Goal: Information Seeking & Learning: Compare options

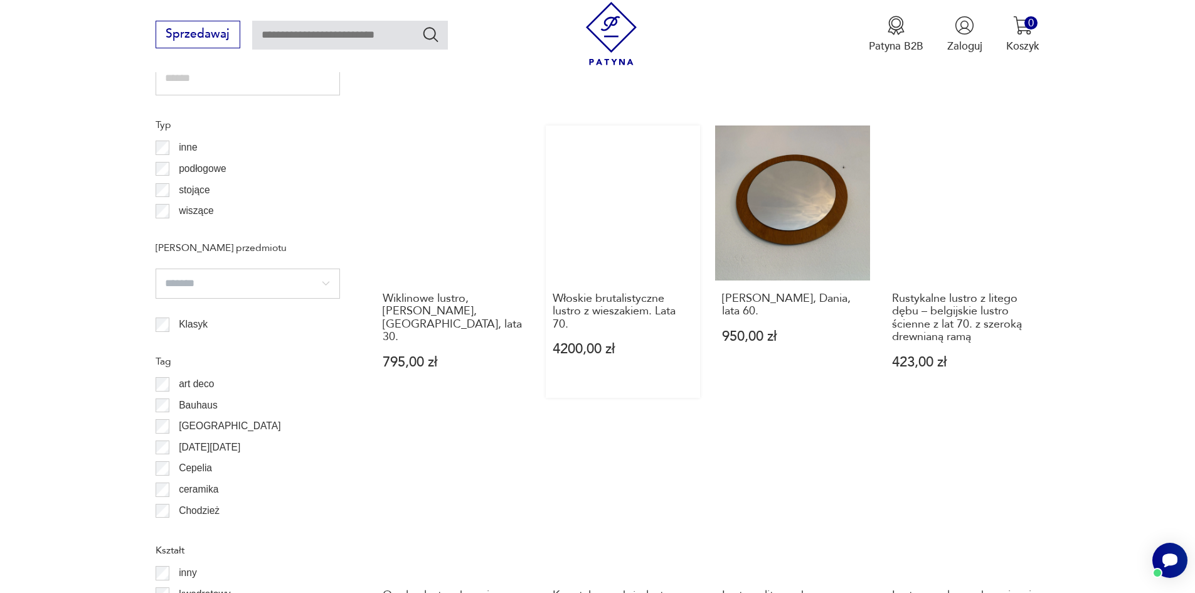
scroll to position [1421, 0]
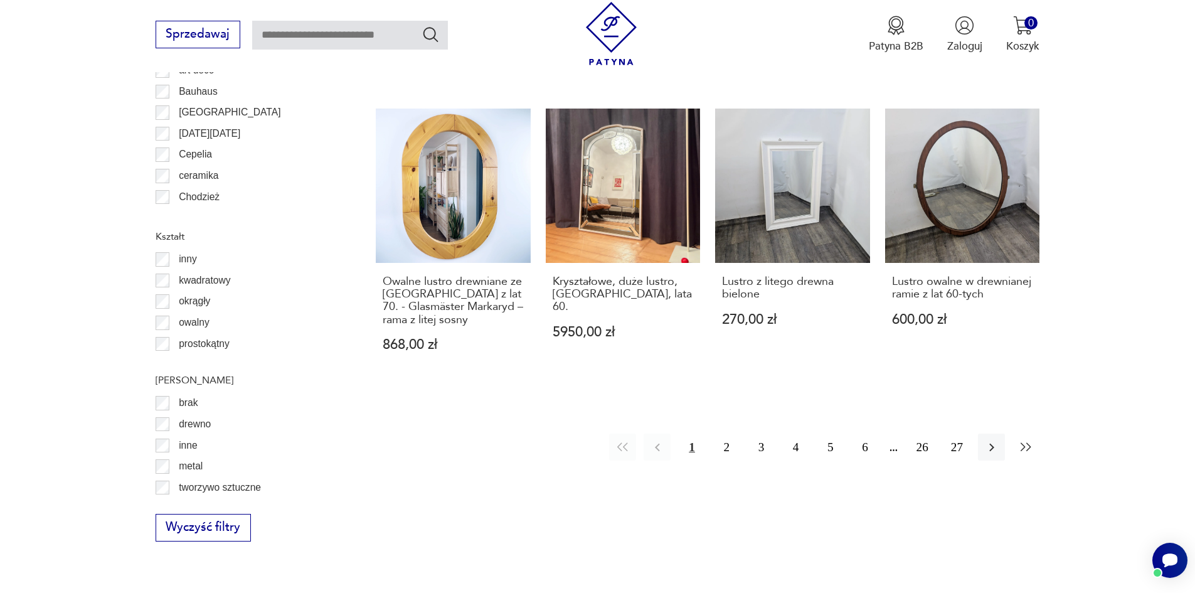
click at [1030, 440] on icon "button" at bounding box center [1026, 447] width 15 height 15
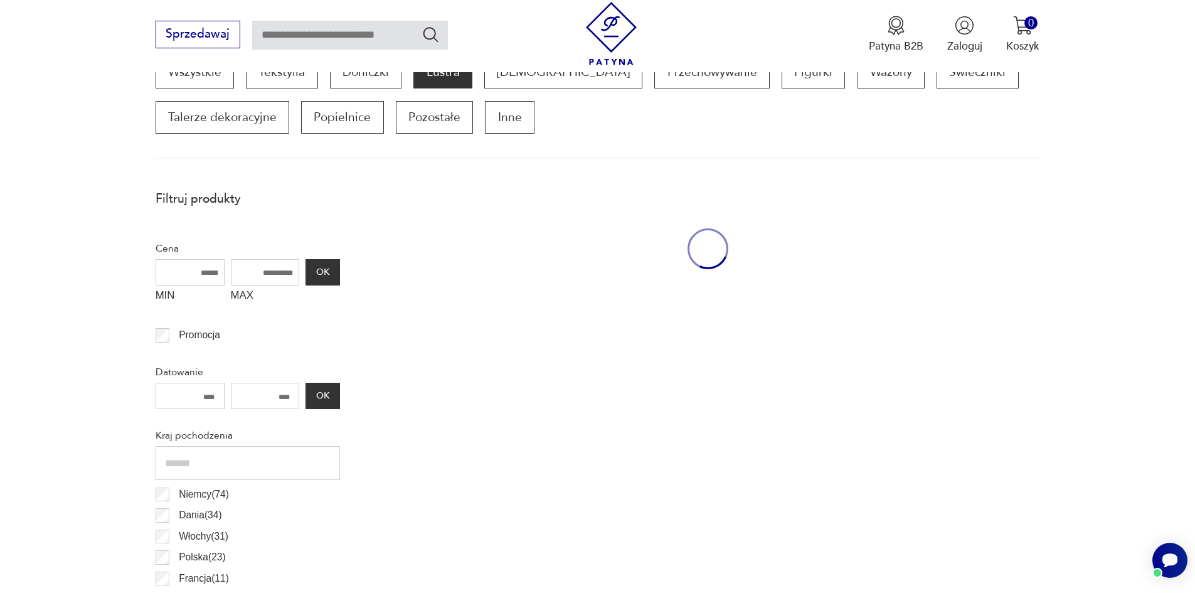
scroll to position [418, 0]
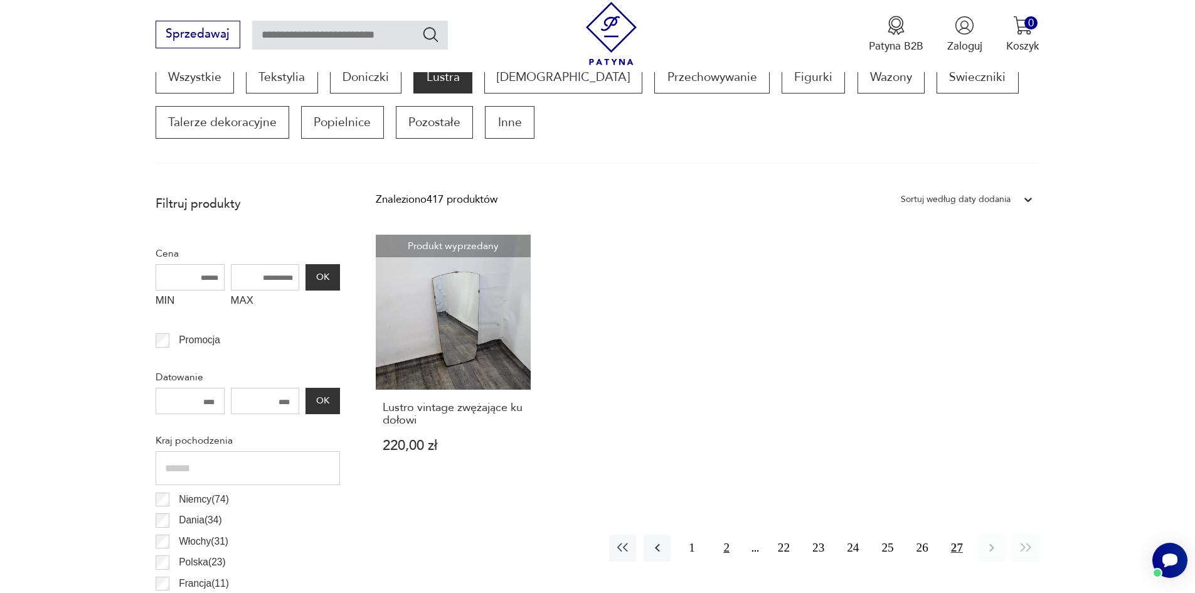
click at [731, 547] on button "2" at bounding box center [727, 548] width 27 height 27
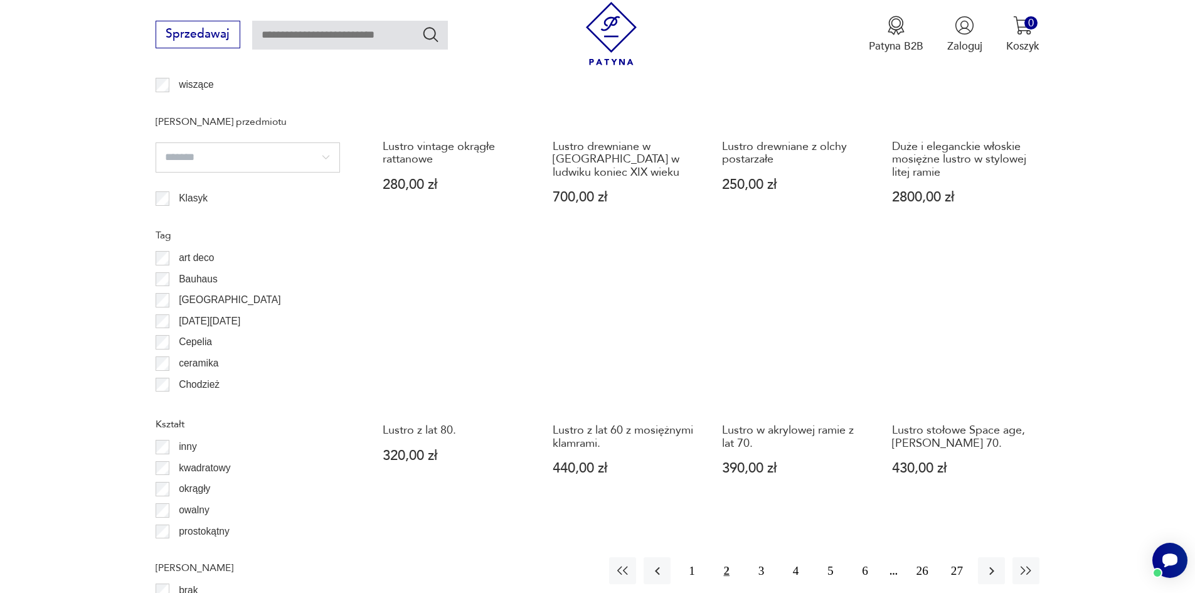
scroll to position [1296, 0]
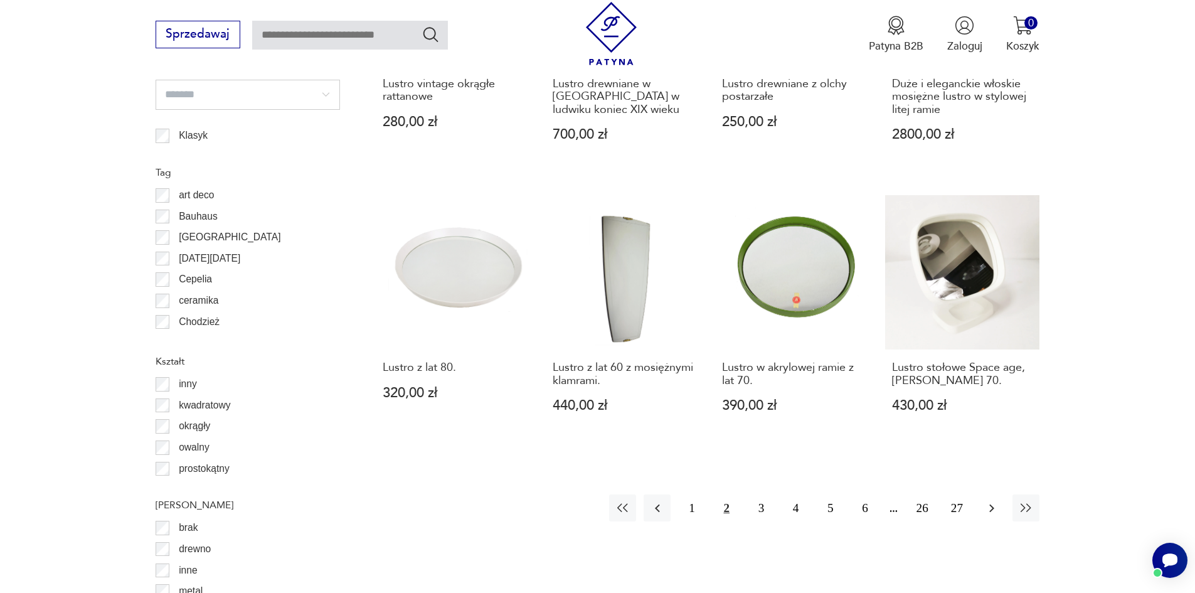
click at [986, 501] on icon "button" at bounding box center [992, 508] width 15 height 15
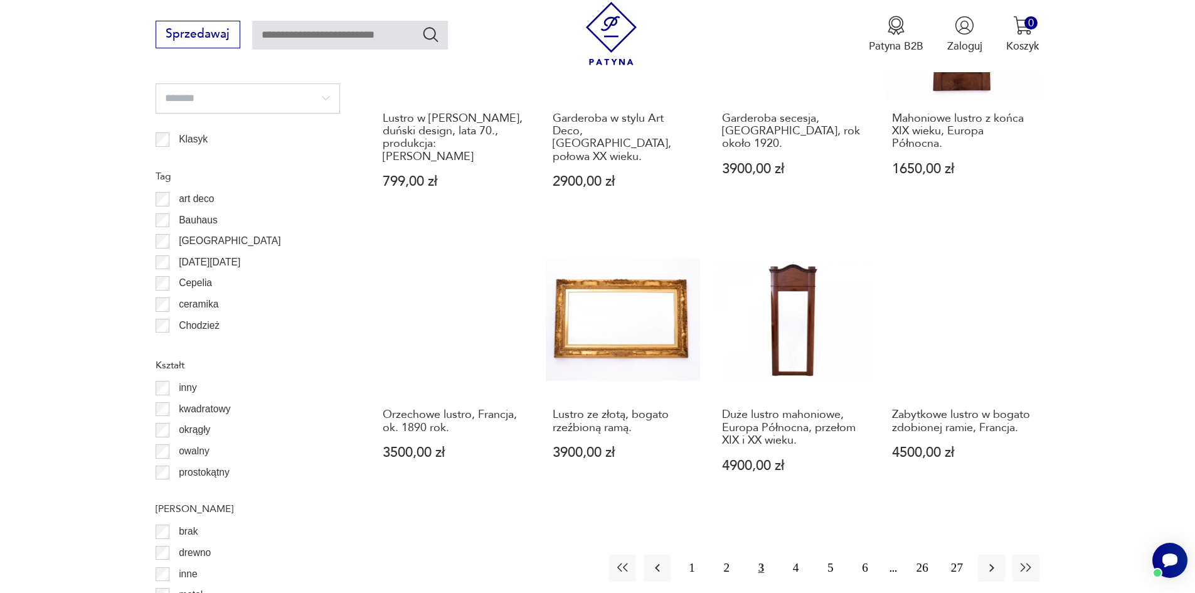
scroll to position [1422, 0]
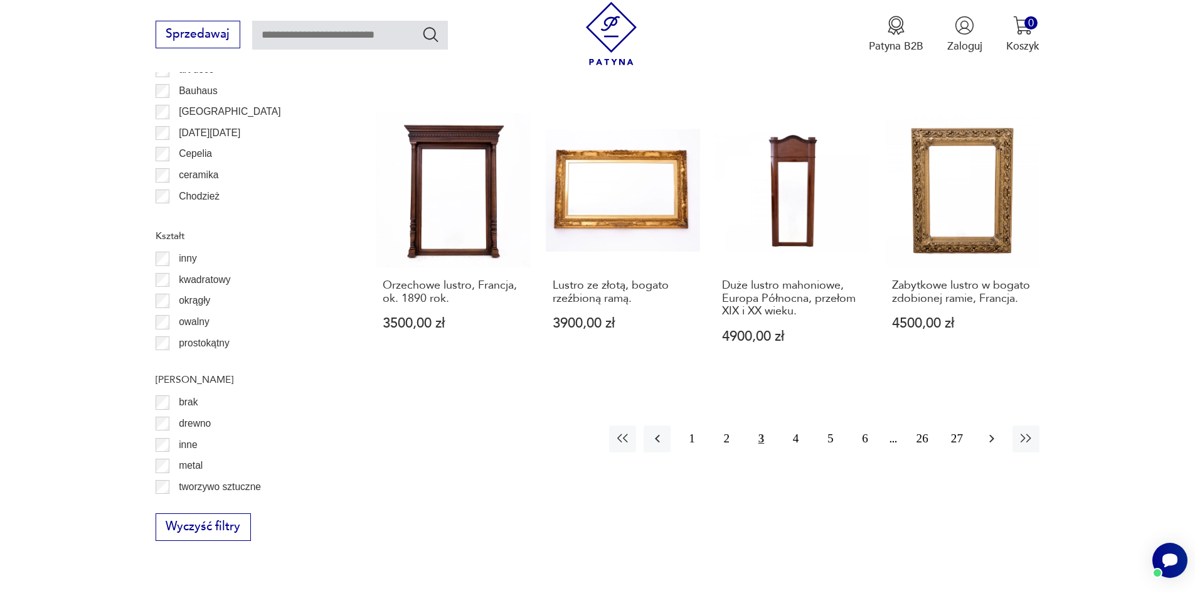
click at [981, 425] on button "button" at bounding box center [991, 438] width 27 height 27
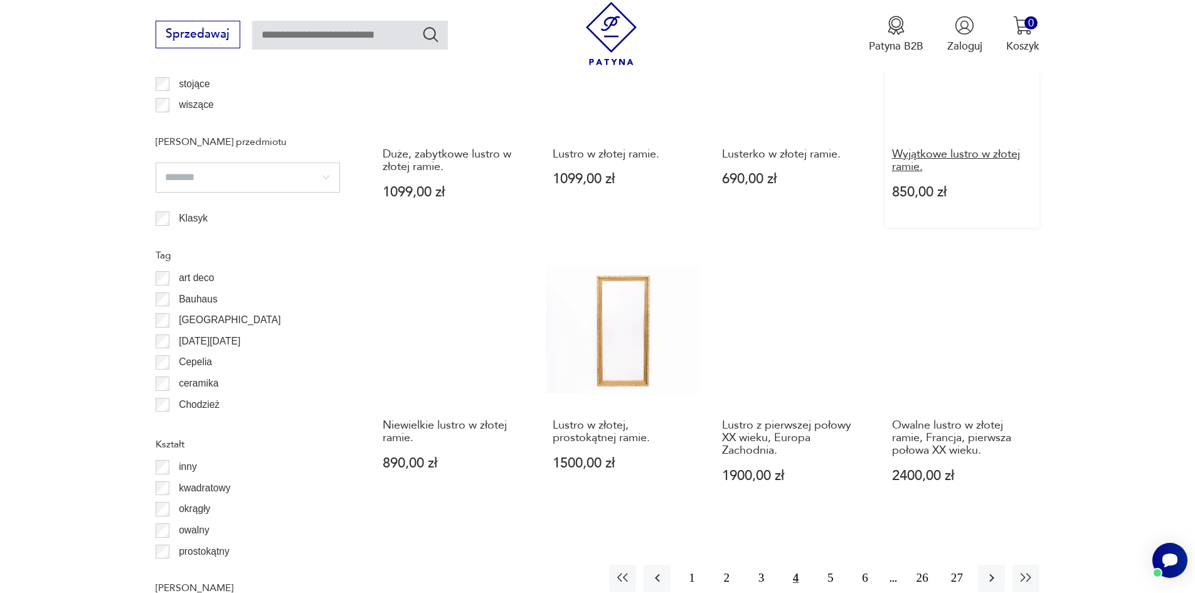
scroll to position [1422, 0]
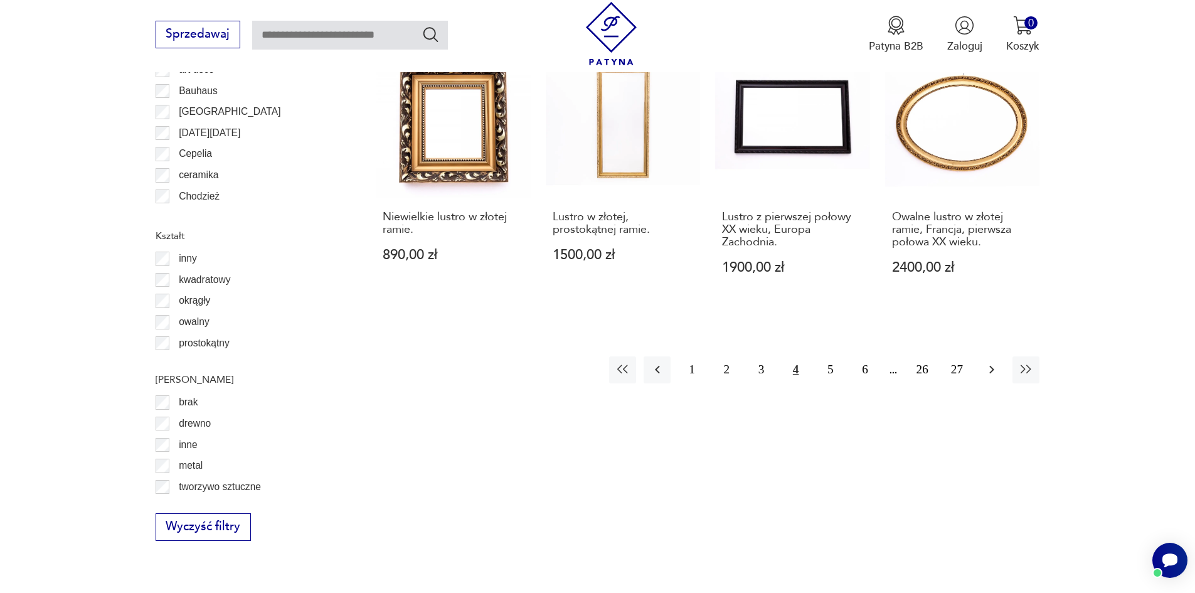
click at [986, 375] on icon "button" at bounding box center [992, 369] width 15 height 15
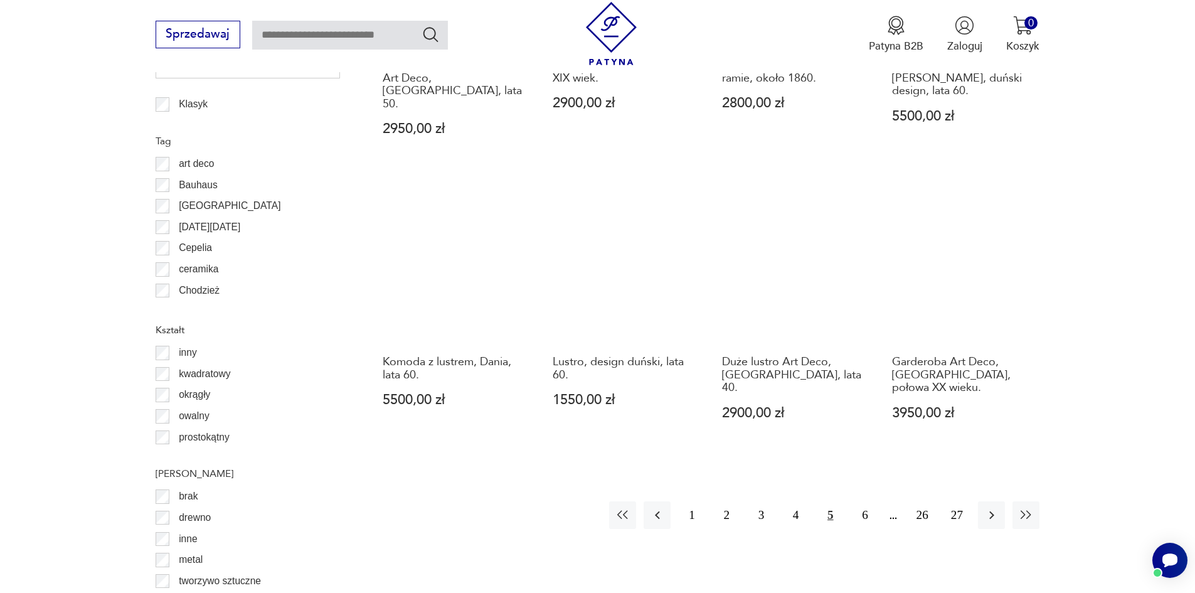
scroll to position [1422, 0]
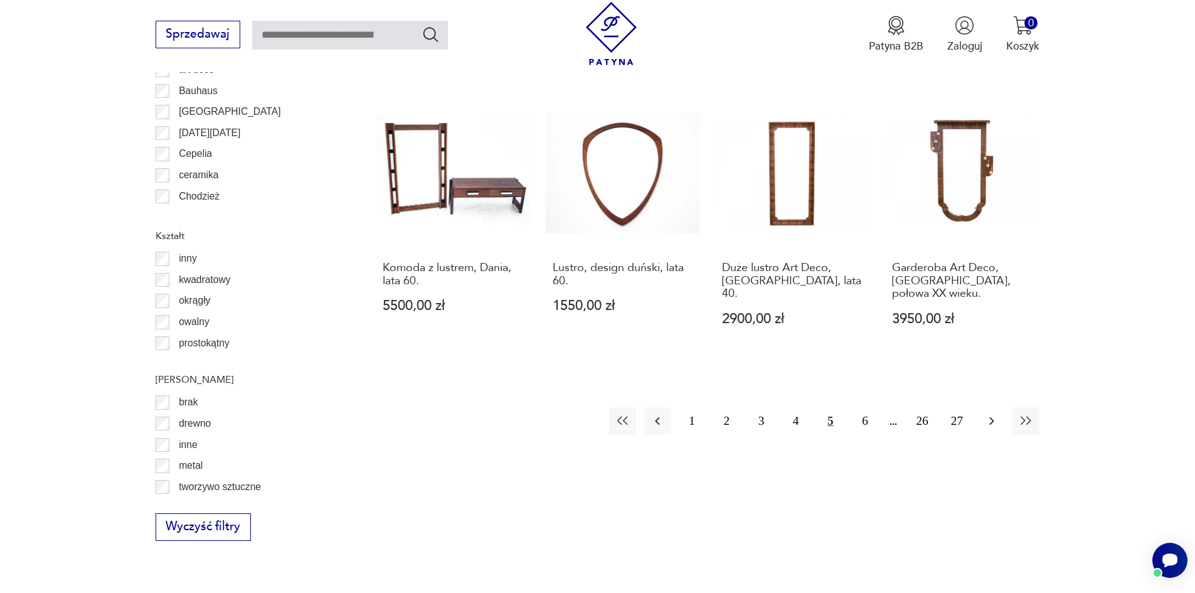
click at [988, 414] on icon "button" at bounding box center [992, 421] width 15 height 15
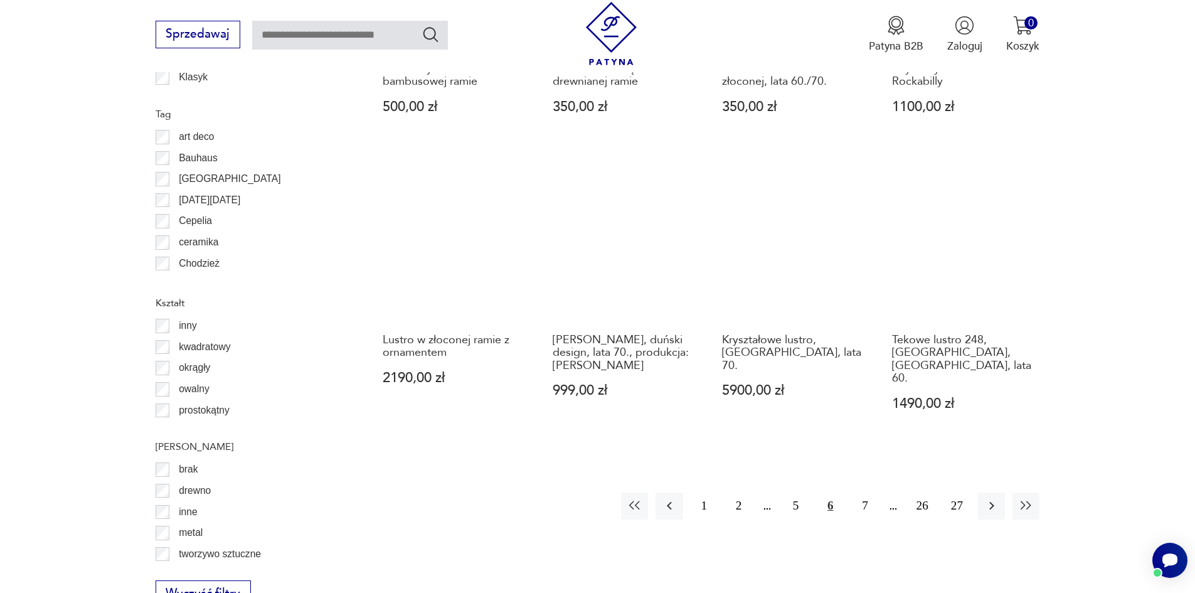
scroll to position [1359, 0]
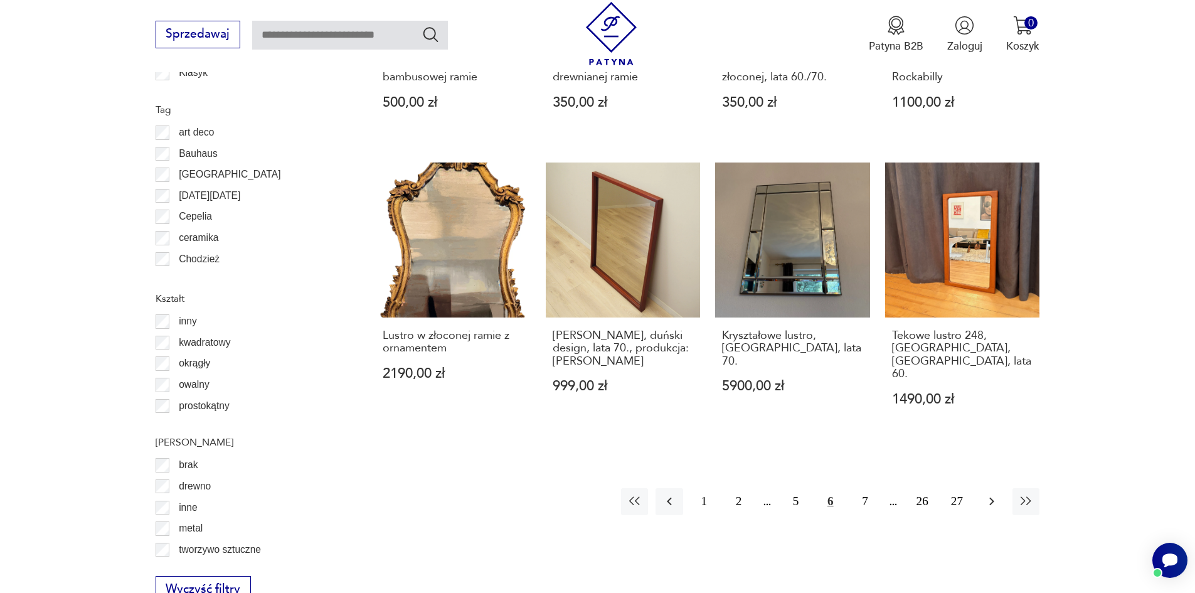
click at [998, 494] on icon "button" at bounding box center [992, 501] width 15 height 15
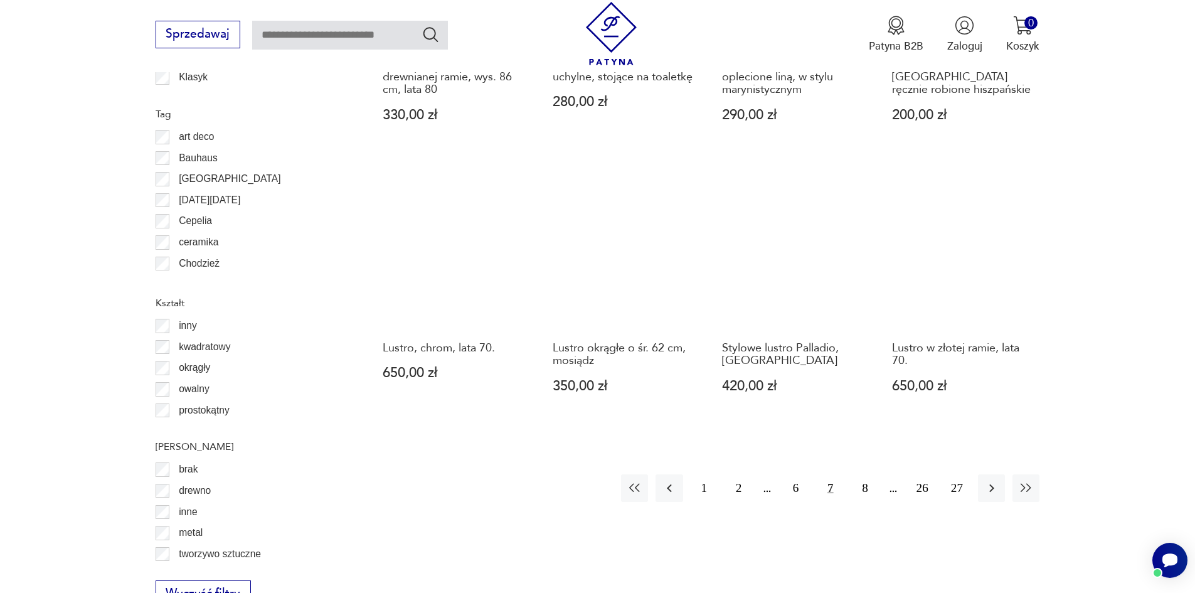
scroll to position [1234, 0]
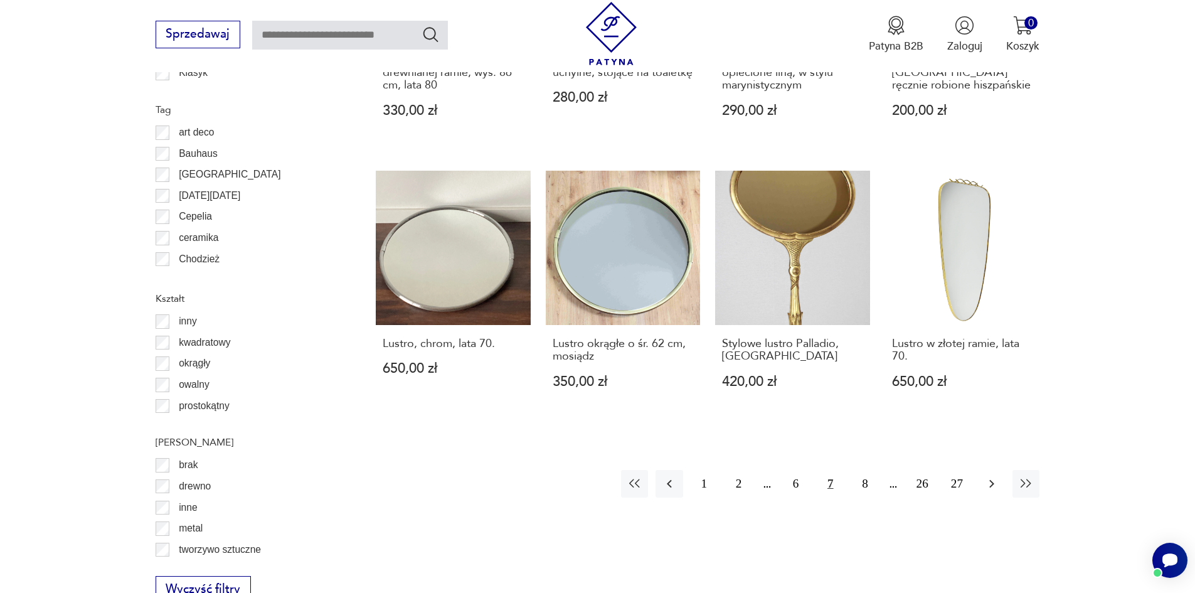
click at [991, 476] on icon "button" at bounding box center [992, 483] width 15 height 15
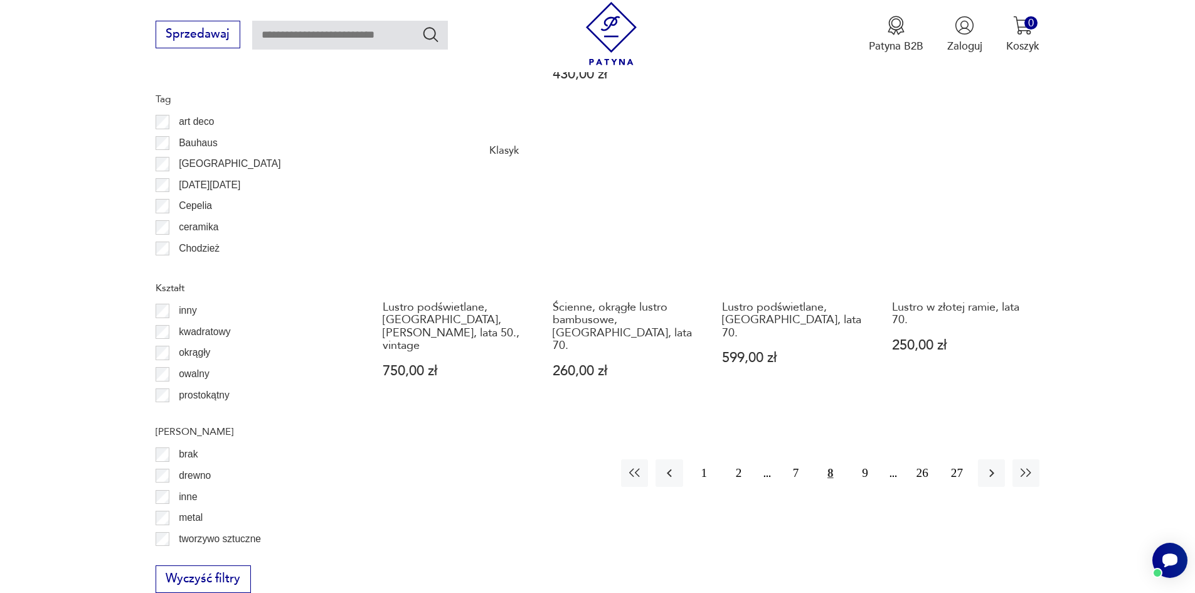
scroll to position [1422, 0]
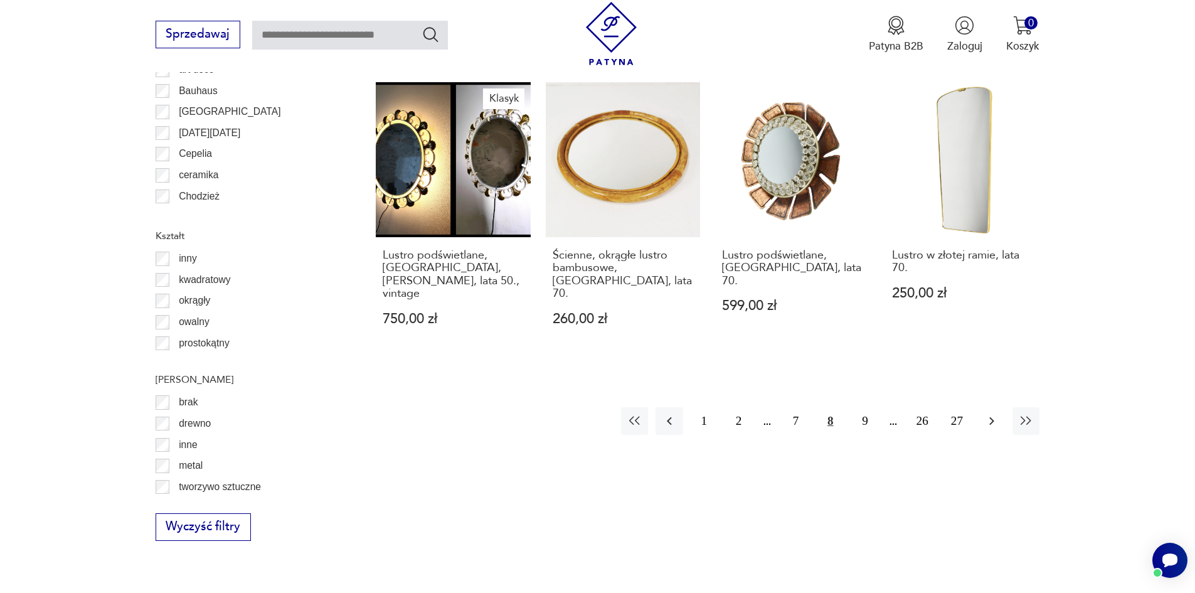
click at [992, 414] on icon "button" at bounding box center [992, 421] width 15 height 15
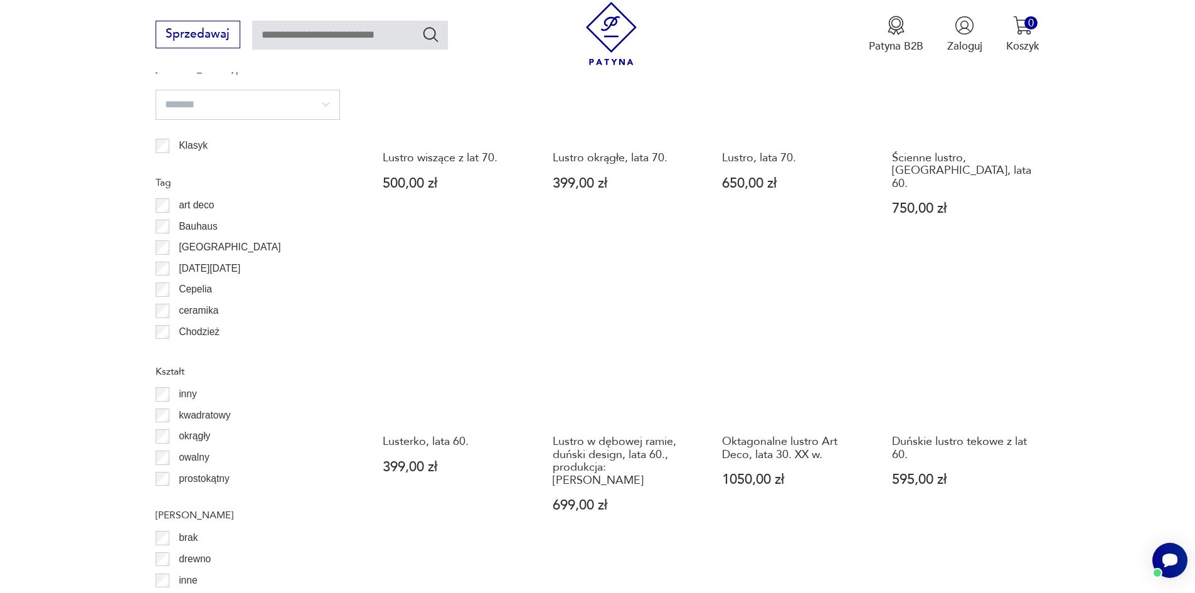
scroll to position [1359, 0]
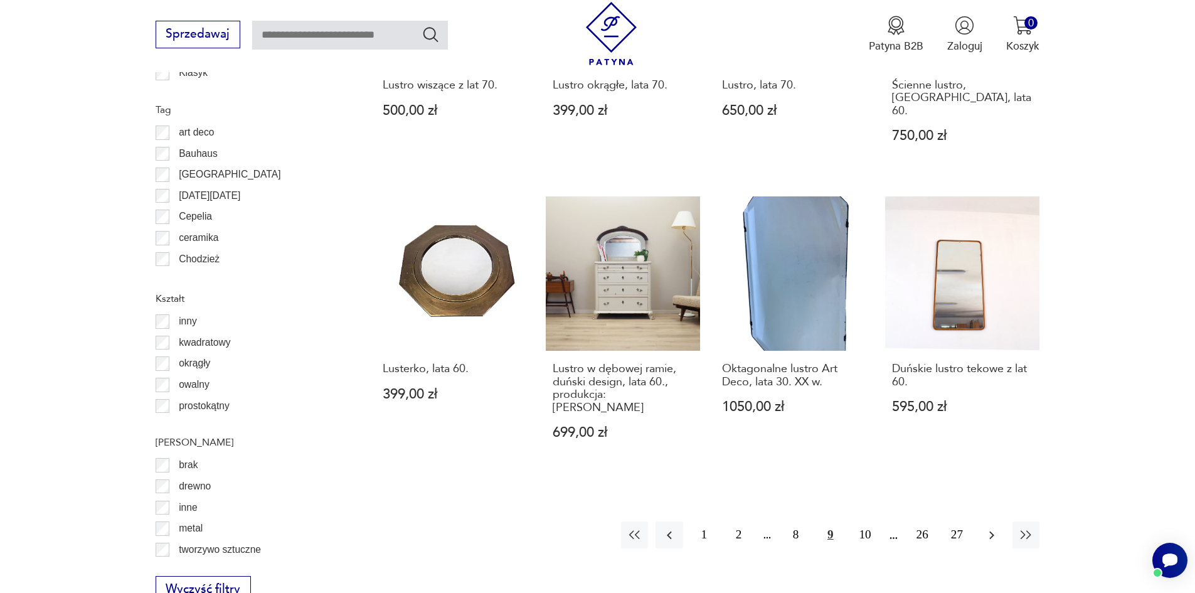
click at [988, 528] on icon "button" at bounding box center [992, 535] width 15 height 15
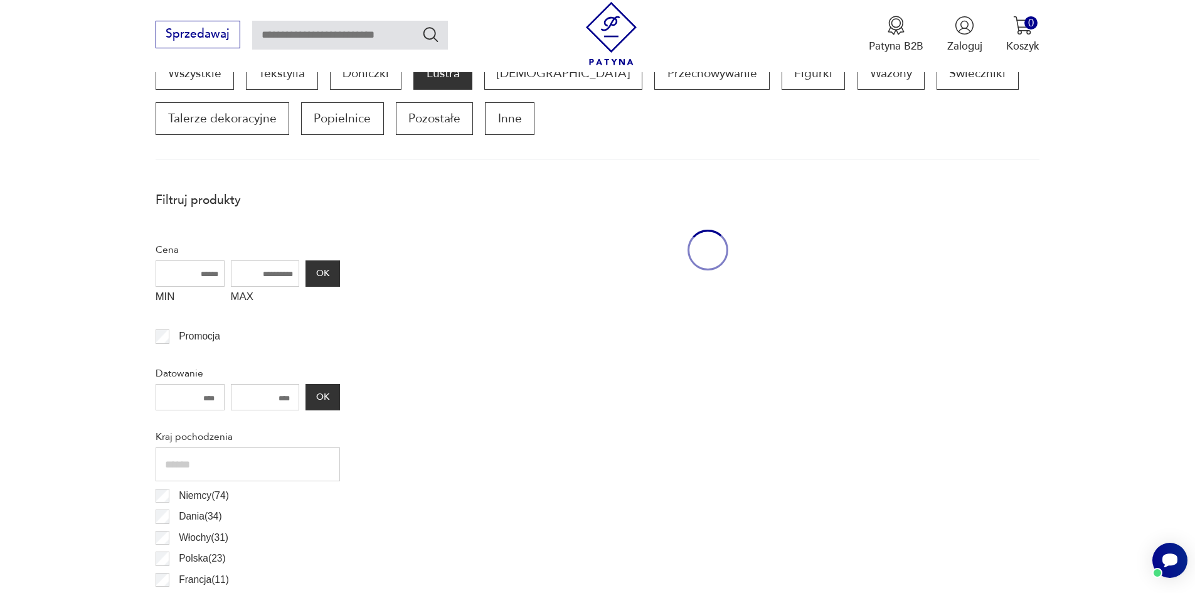
scroll to position [418, 0]
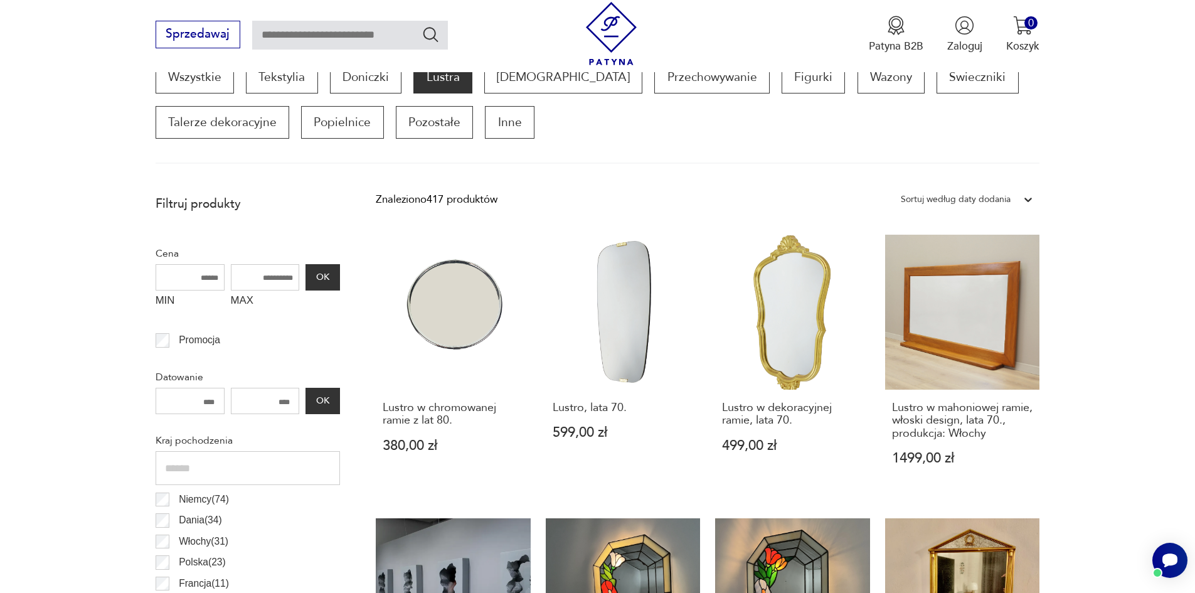
scroll to position [1359, 0]
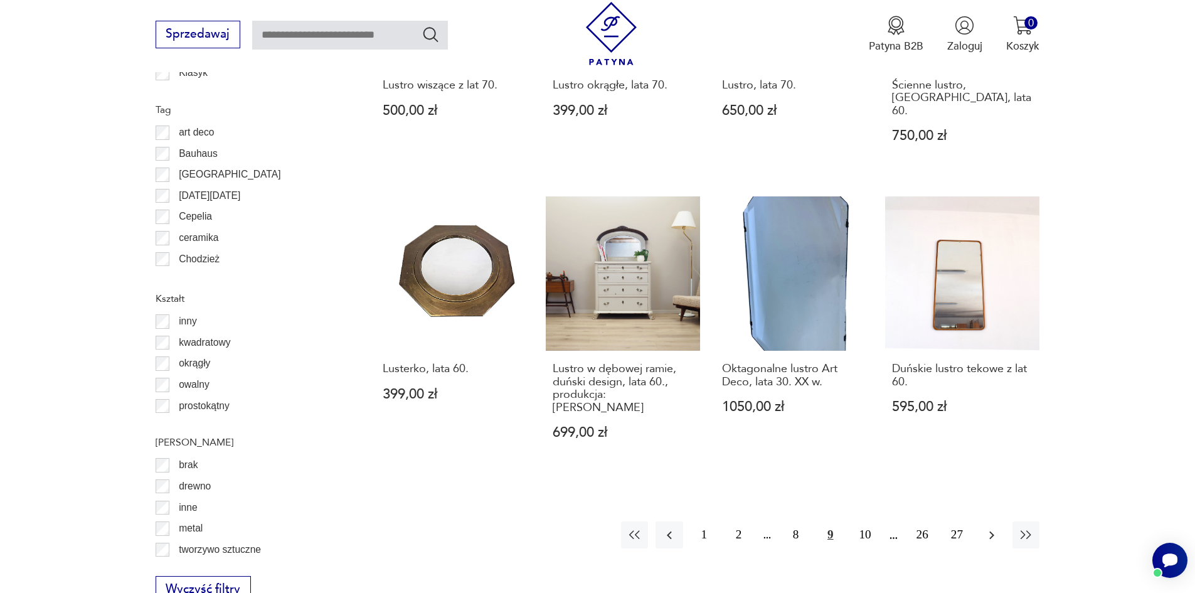
click at [996, 528] on icon "button" at bounding box center [992, 535] width 15 height 15
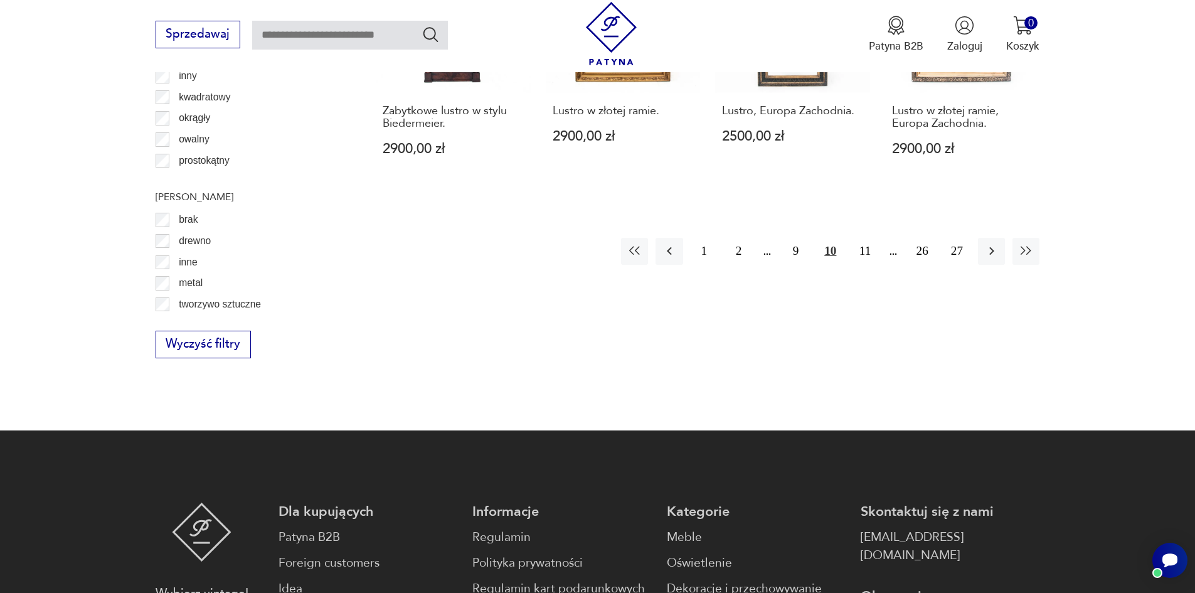
scroll to position [1485, 0]
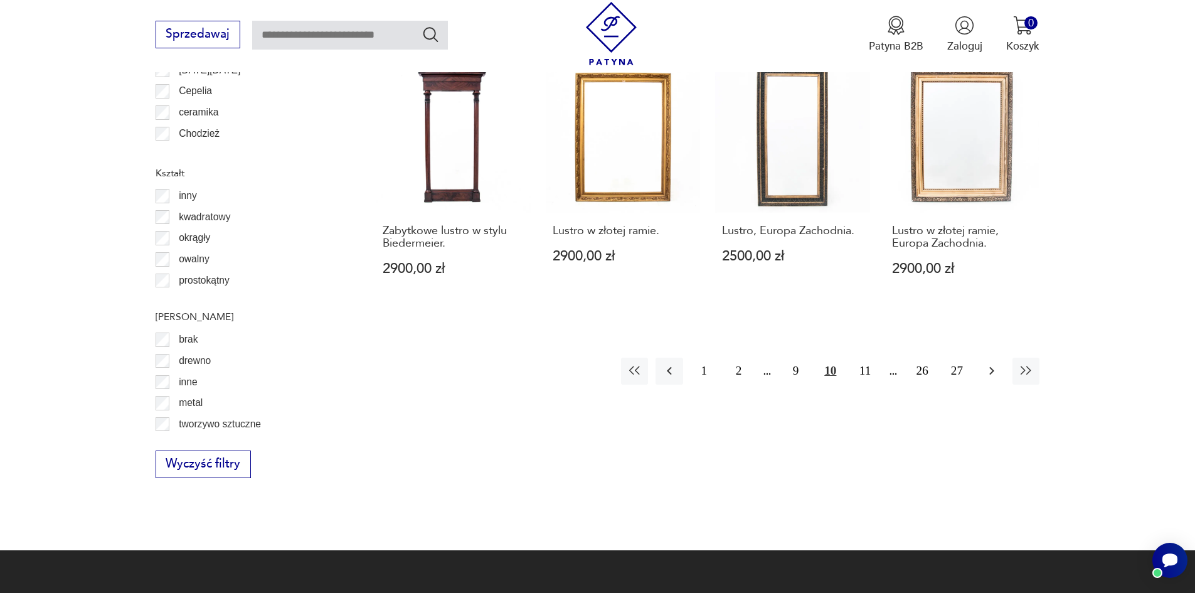
click at [993, 363] on icon "button" at bounding box center [992, 370] width 15 height 15
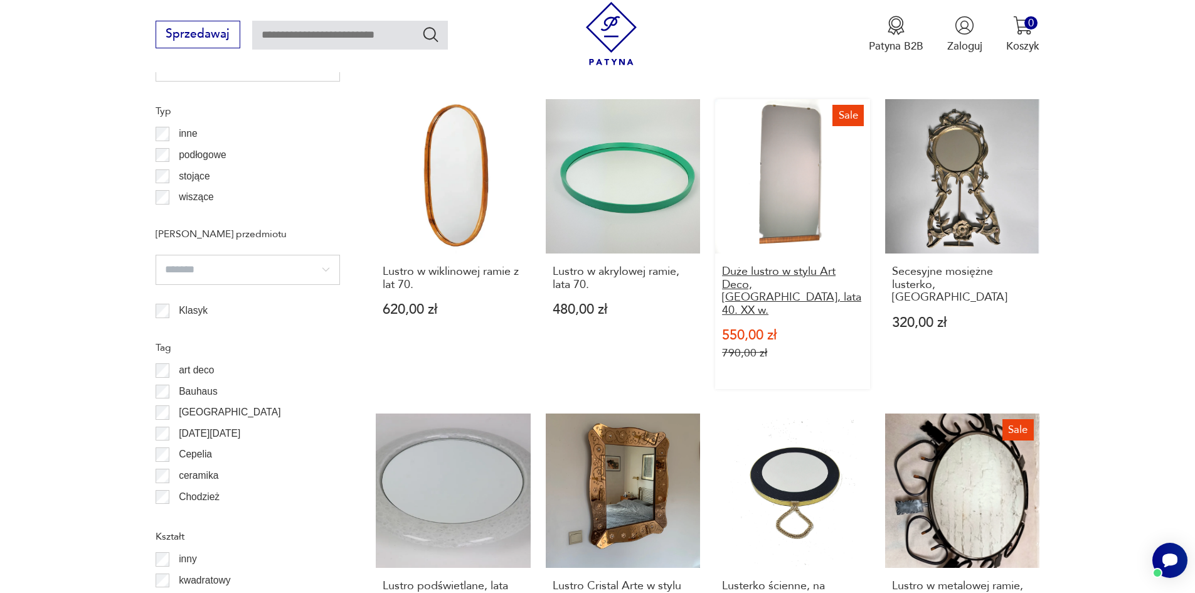
scroll to position [1296, 0]
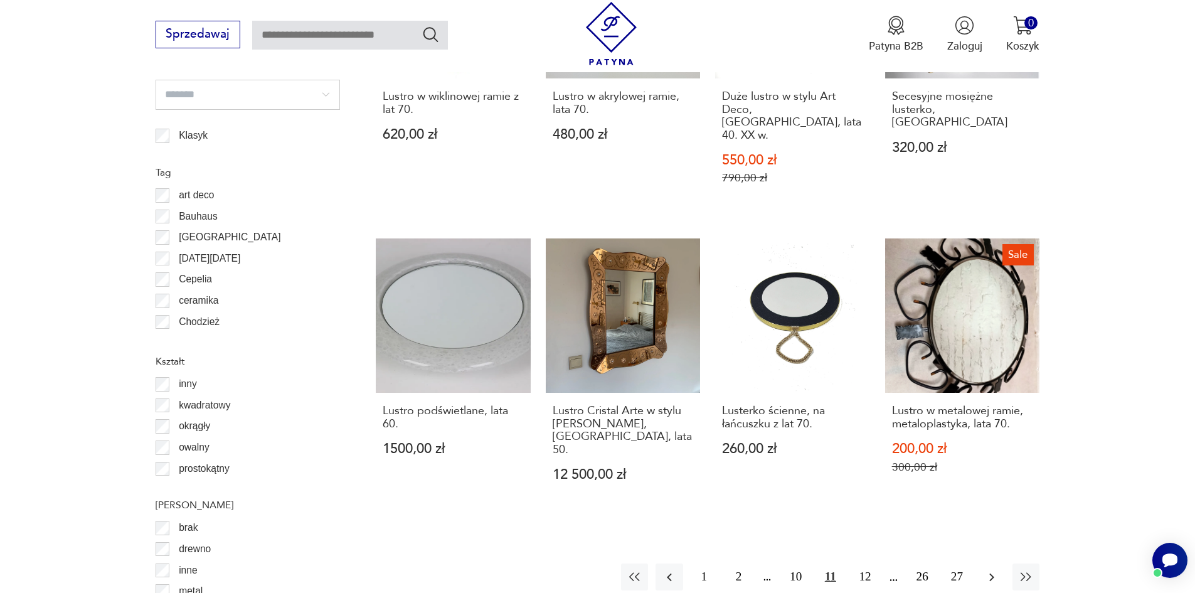
click at [986, 570] on icon "button" at bounding box center [992, 577] width 15 height 15
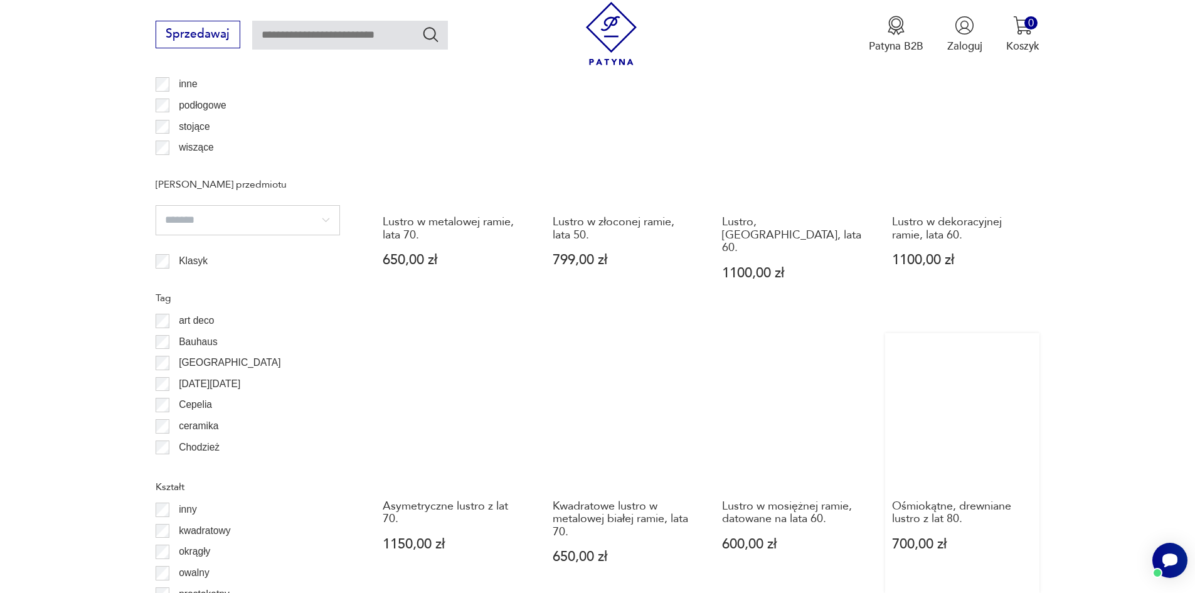
scroll to position [1234, 0]
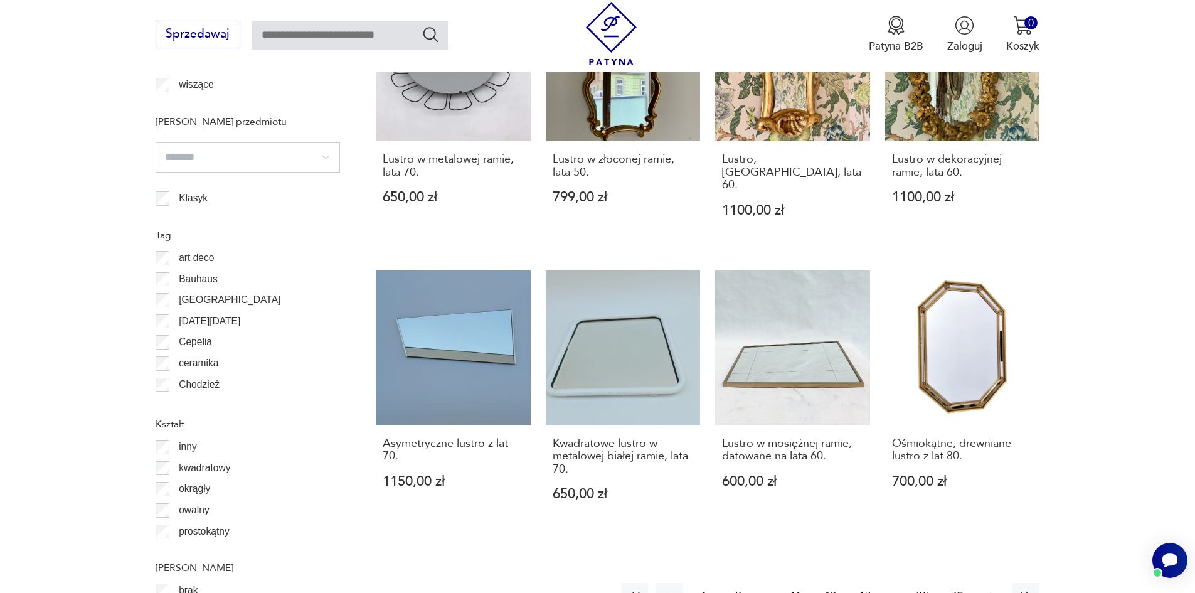
click at [985, 589] on icon "button" at bounding box center [992, 596] width 15 height 15
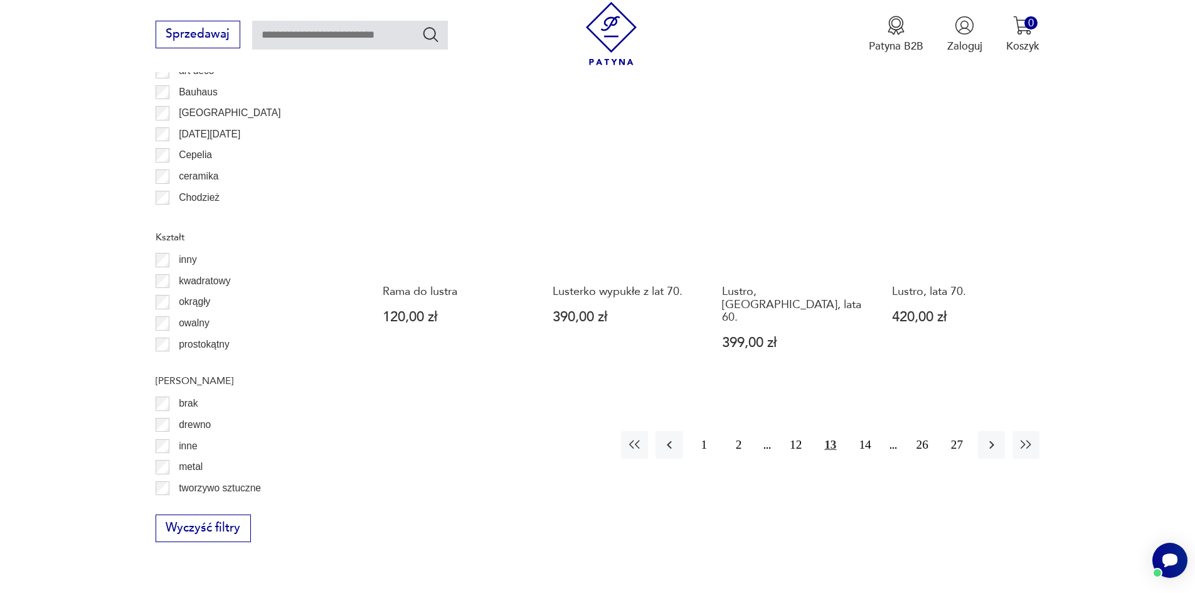
scroll to position [1422, 0]
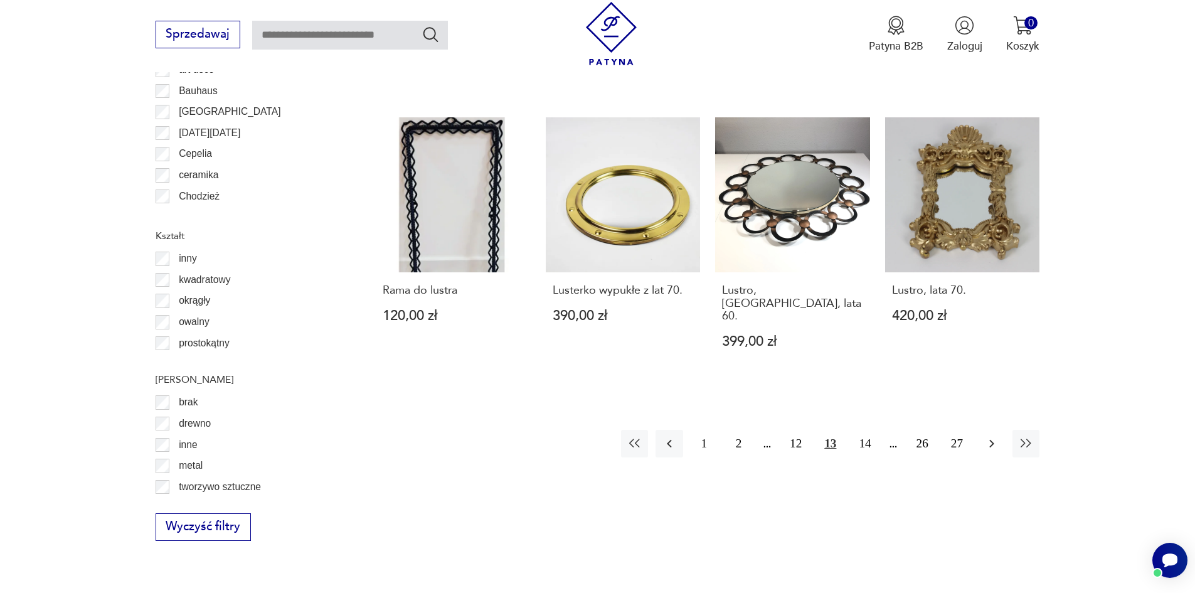
click at [985, 436] on icon "button" at bounding box center [992, 443] width 15 height 15
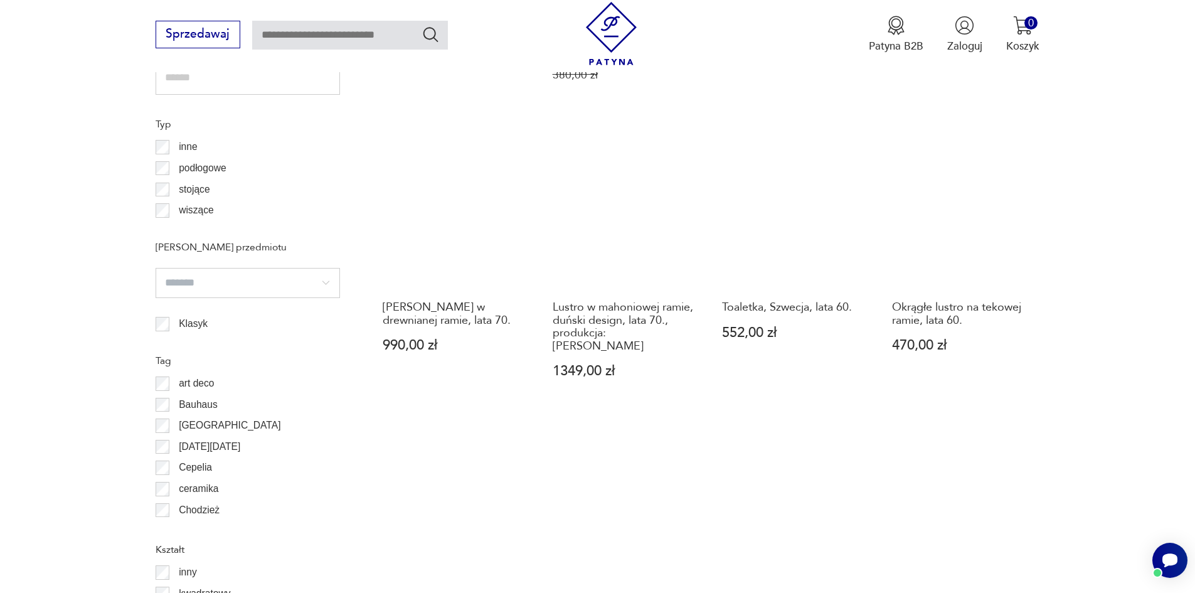
scroll to position [1359, 0]
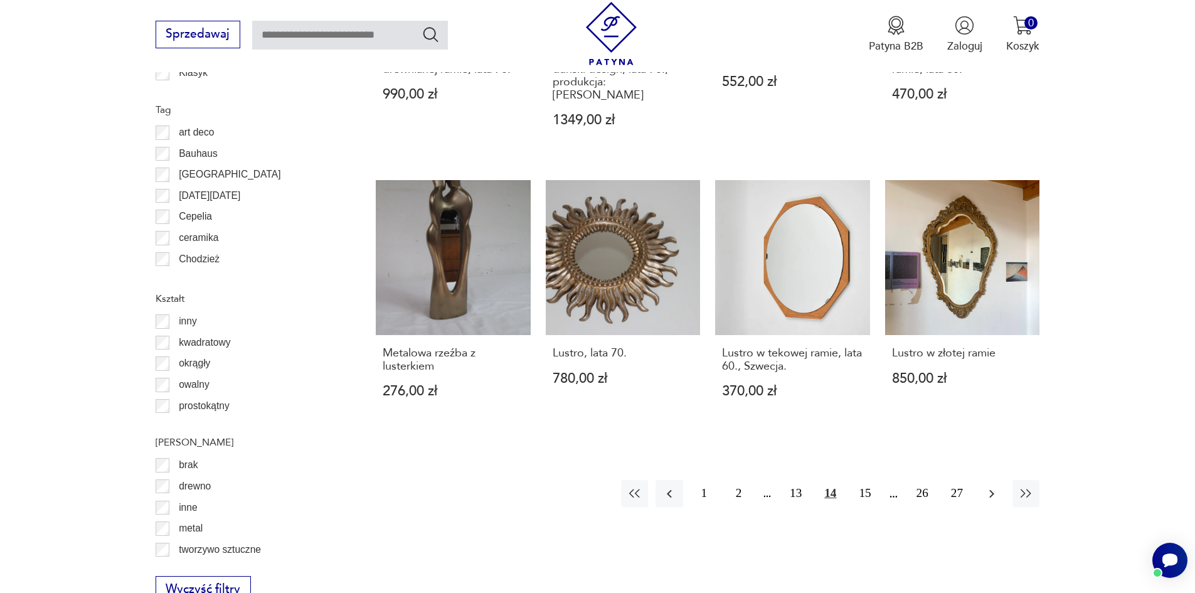
click at [983, 480] on button "button" at bounding box center [991, 493] width 27 height 27
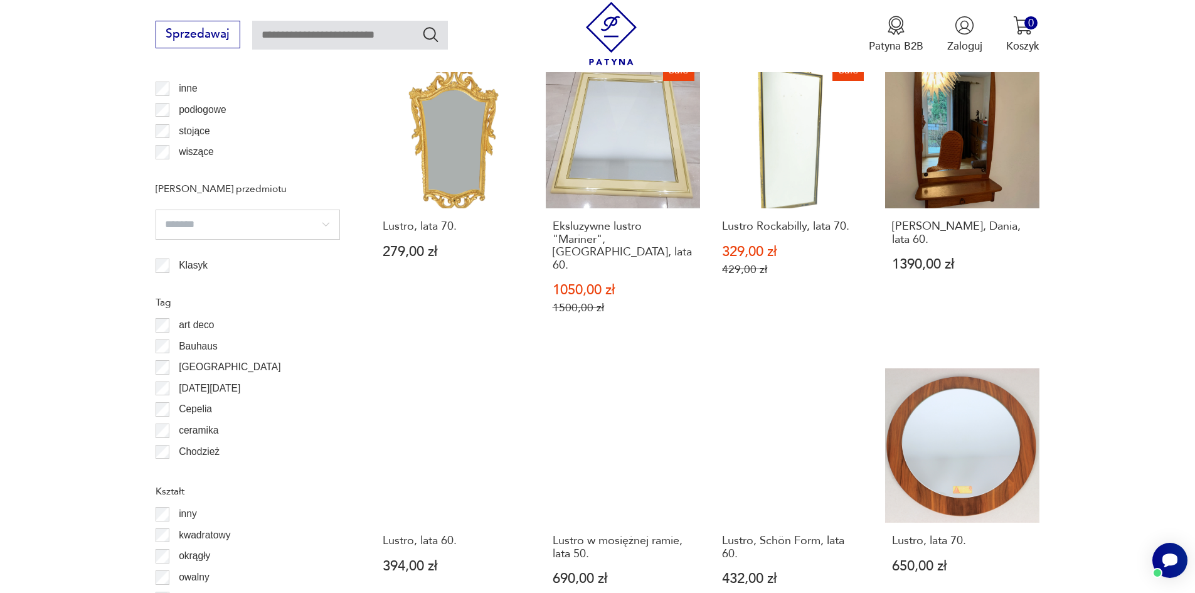
scroll to position [1359, 0]
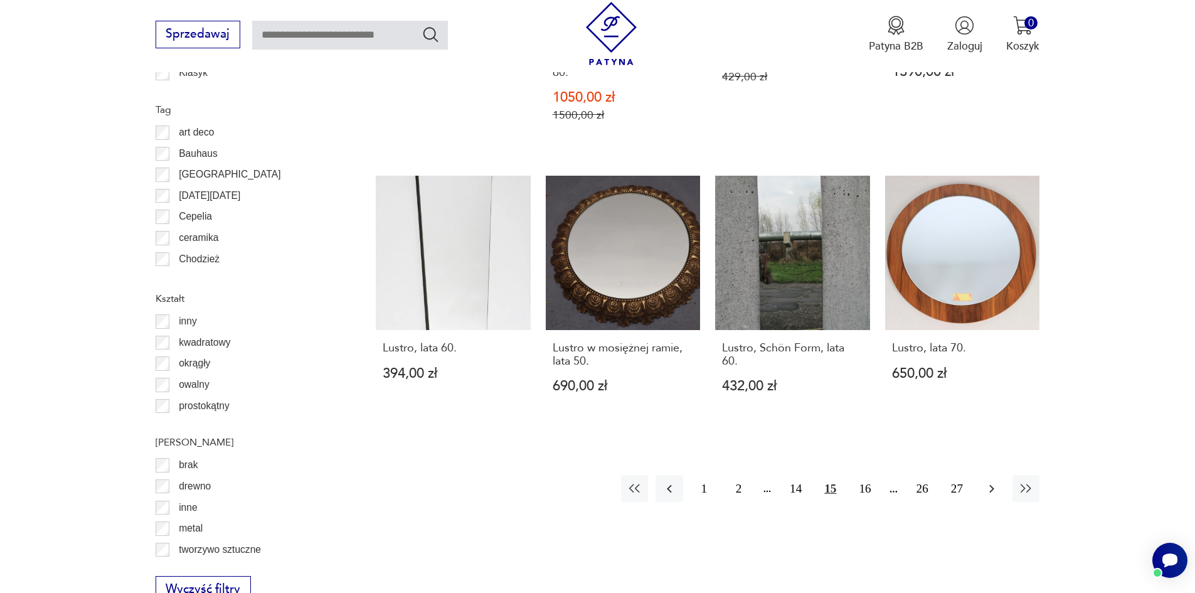
click at [983, 476] on button "button" at bounding box center [991, 488] width 27 height 27
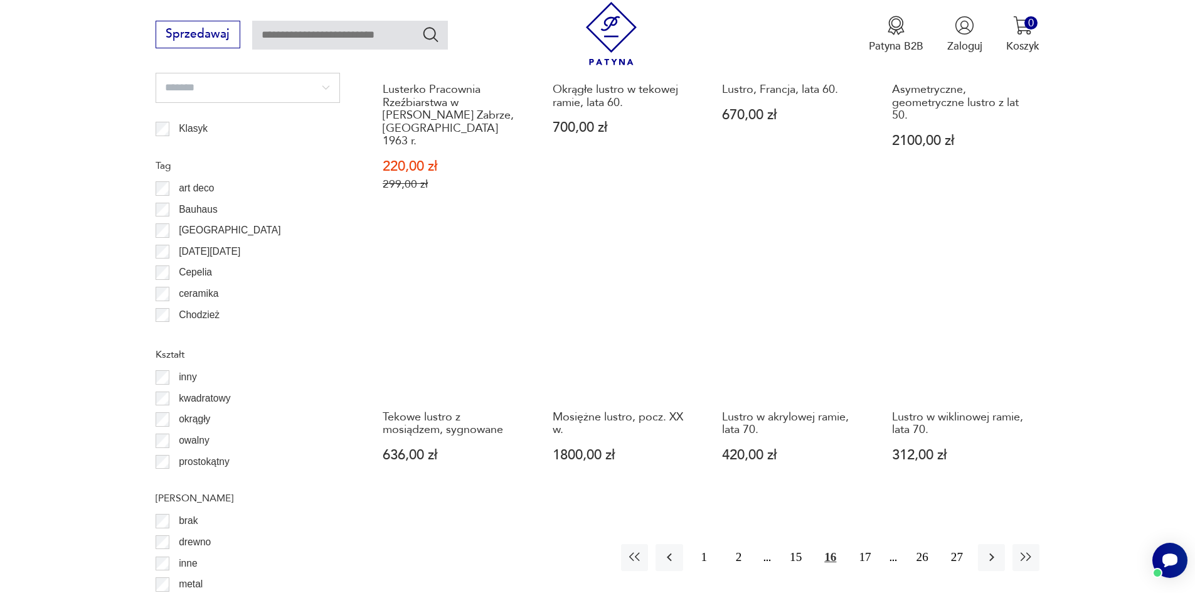
scroll to position [1296, 0]
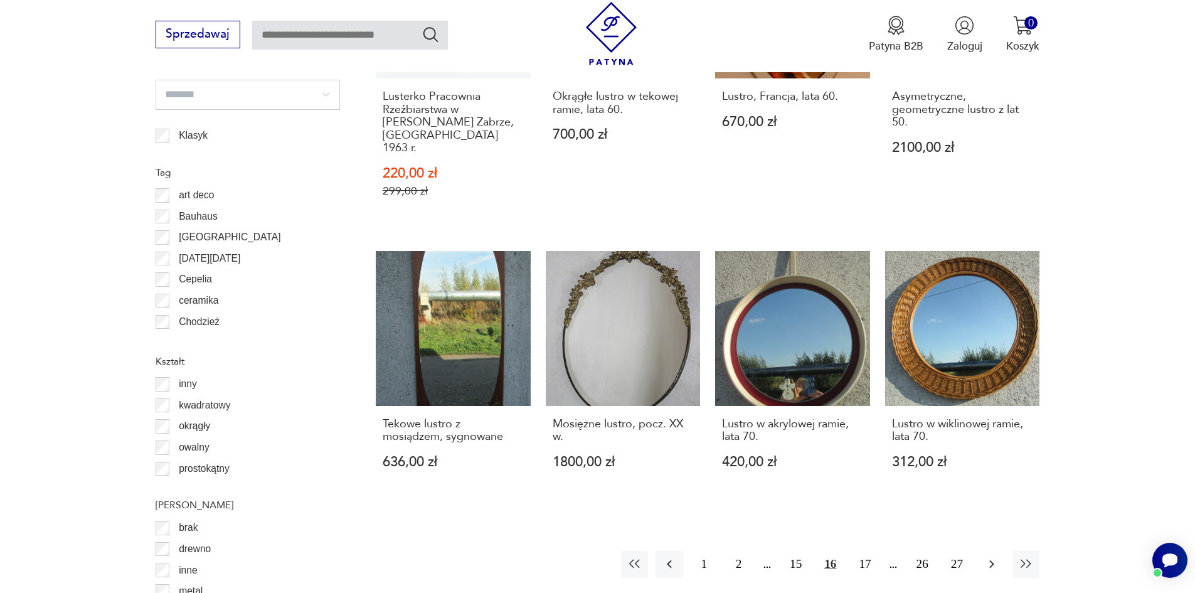
click at [997, 557] on icon "button" at bounding box center [992, 564] width 15 height 15
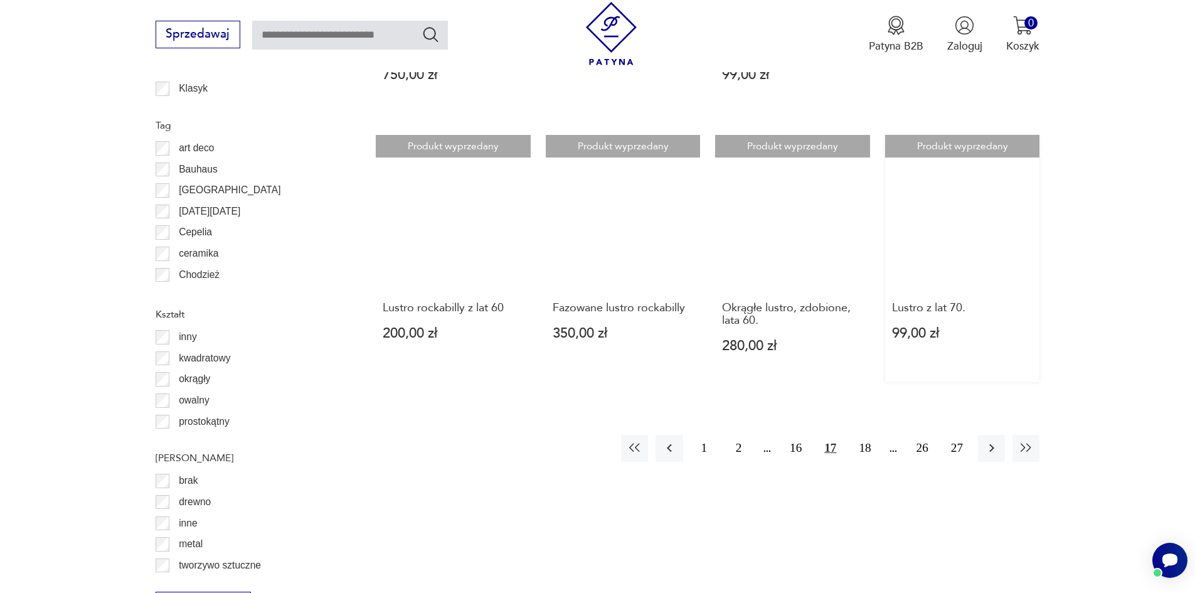
scroll to position [1485, 0]
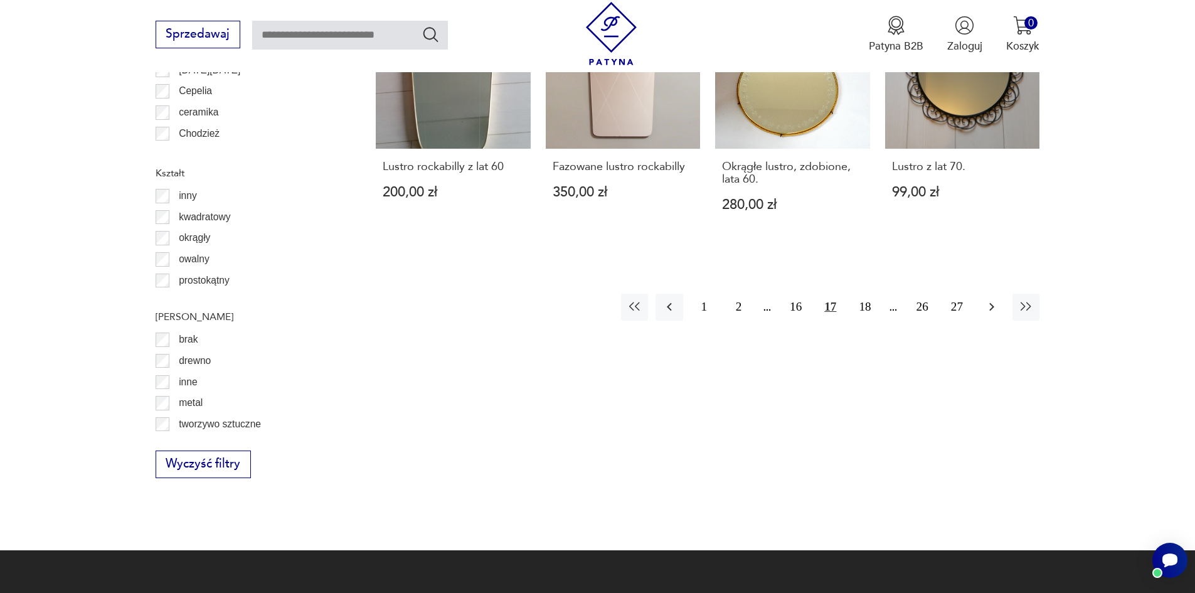
click at [983, 296] on button "button" at bounding box center [991, 307] width 27 height 27
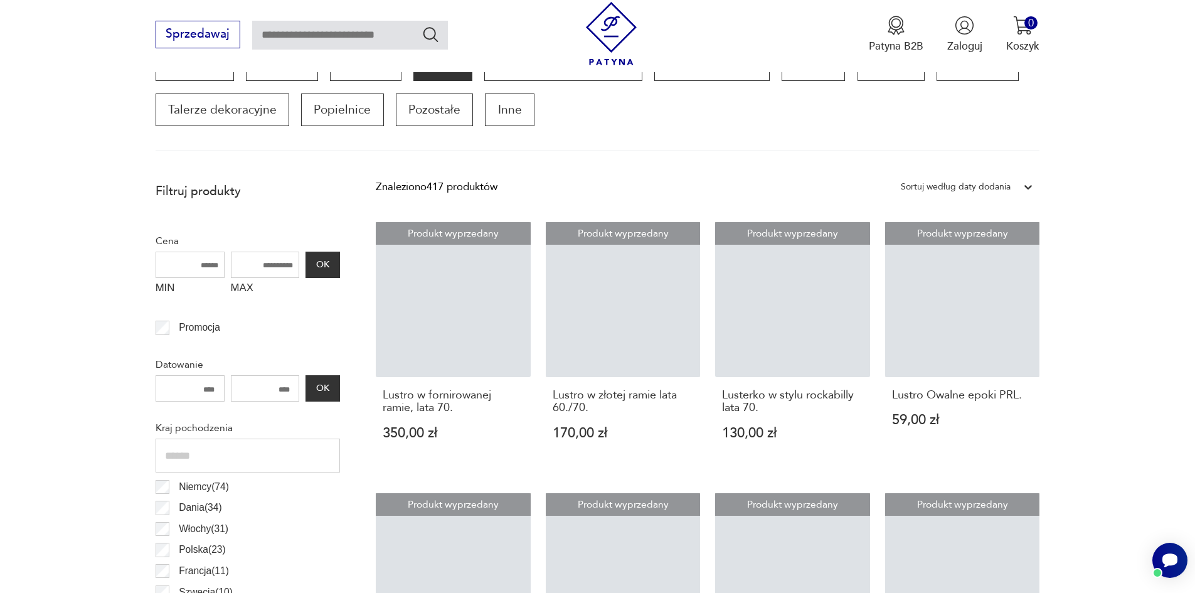
scroll to position [418, 0]
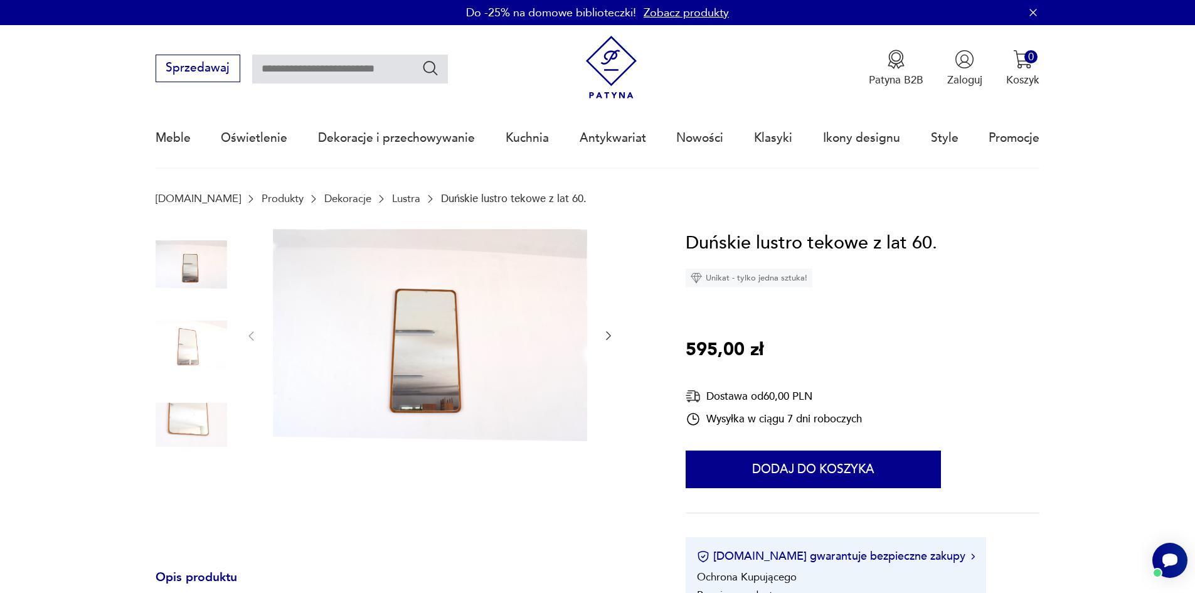
click at [184, 341] on img at bounding box center [192, 345] width 72 height 72
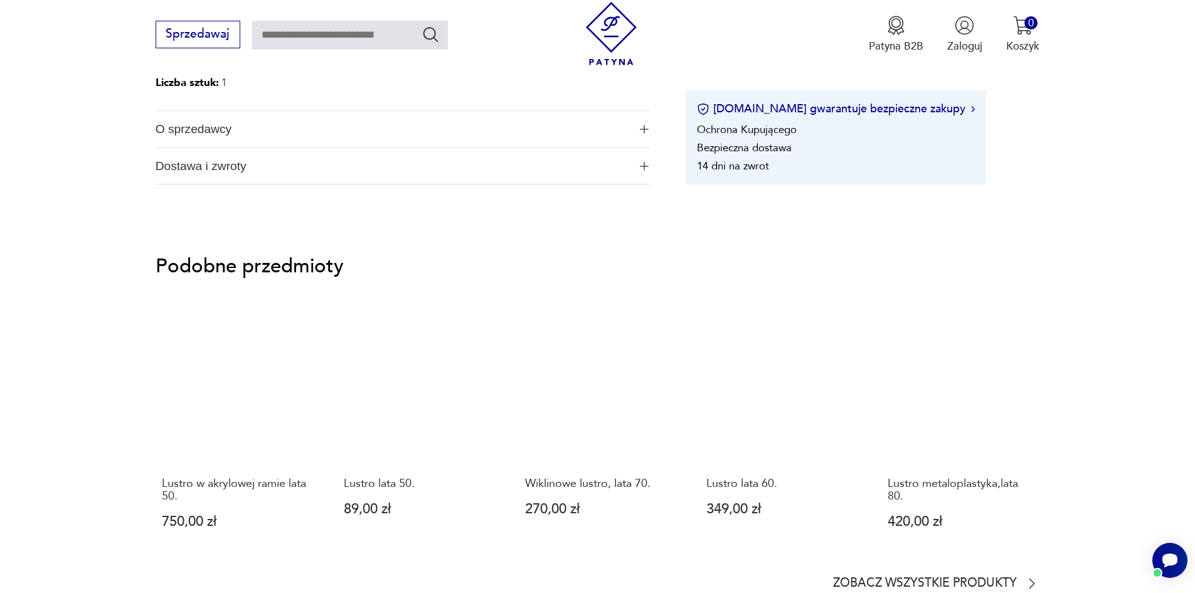
scroll to position [690, 0]
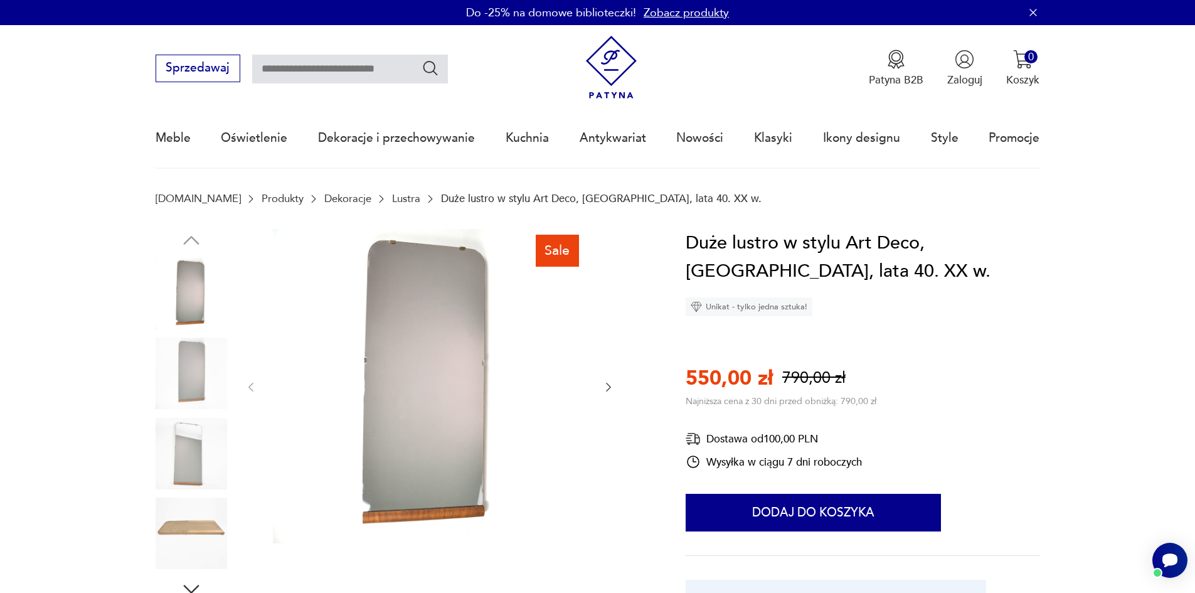
click at [197, 387] on img at bounding box center [192, 374] width 72 height 72
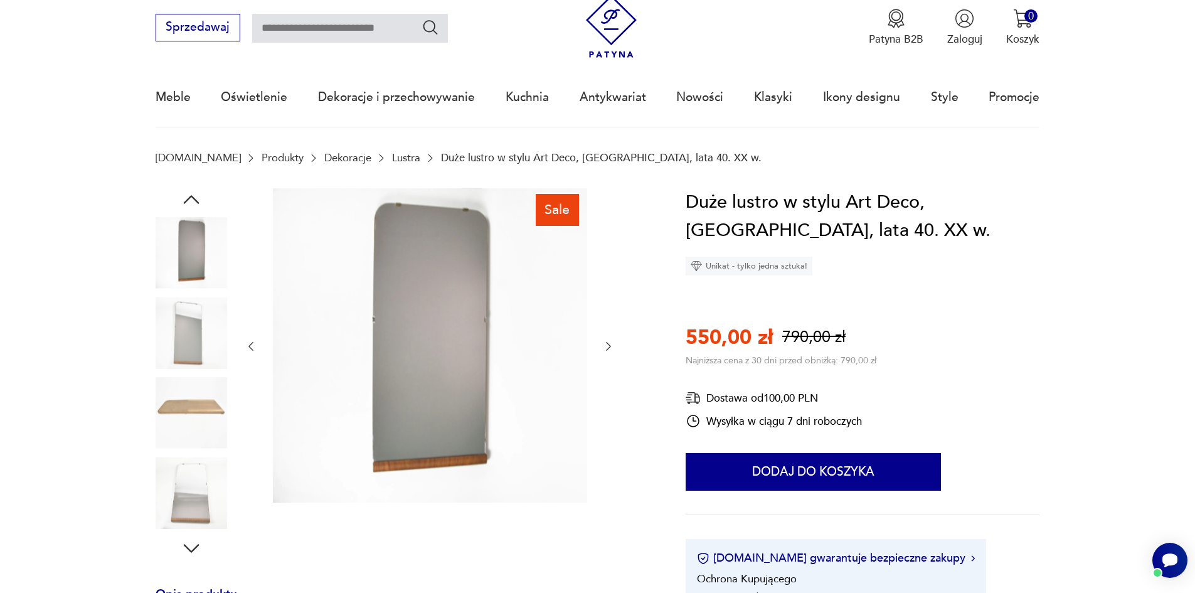
scroll to position [63, 0]
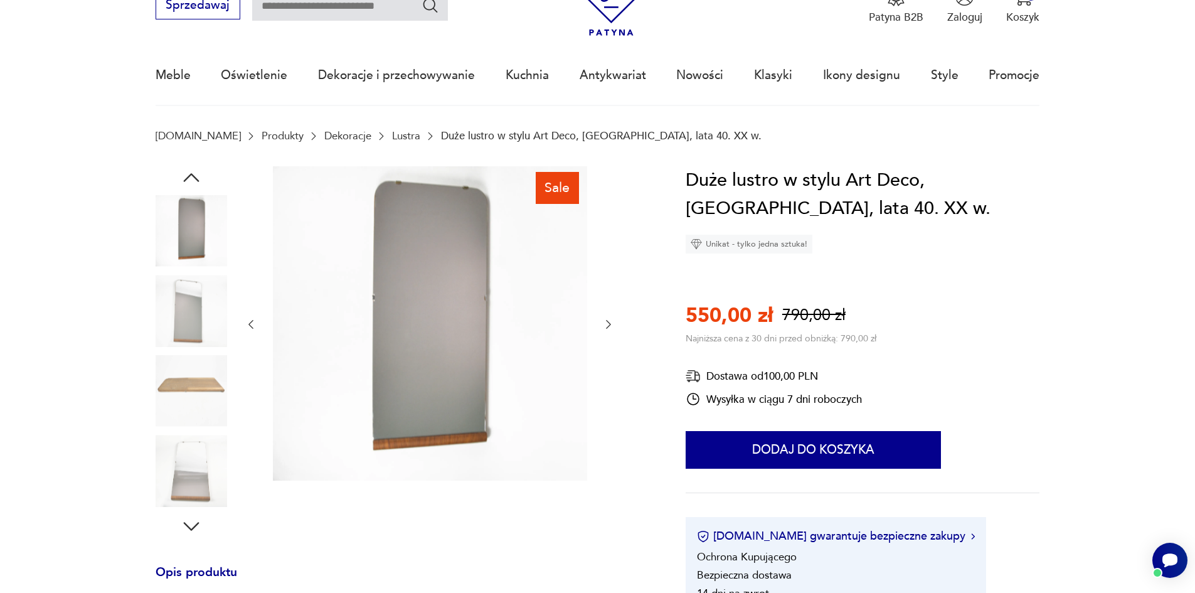
click at [205, 469] on img at bounding box center [192, 471] width 72 height 72
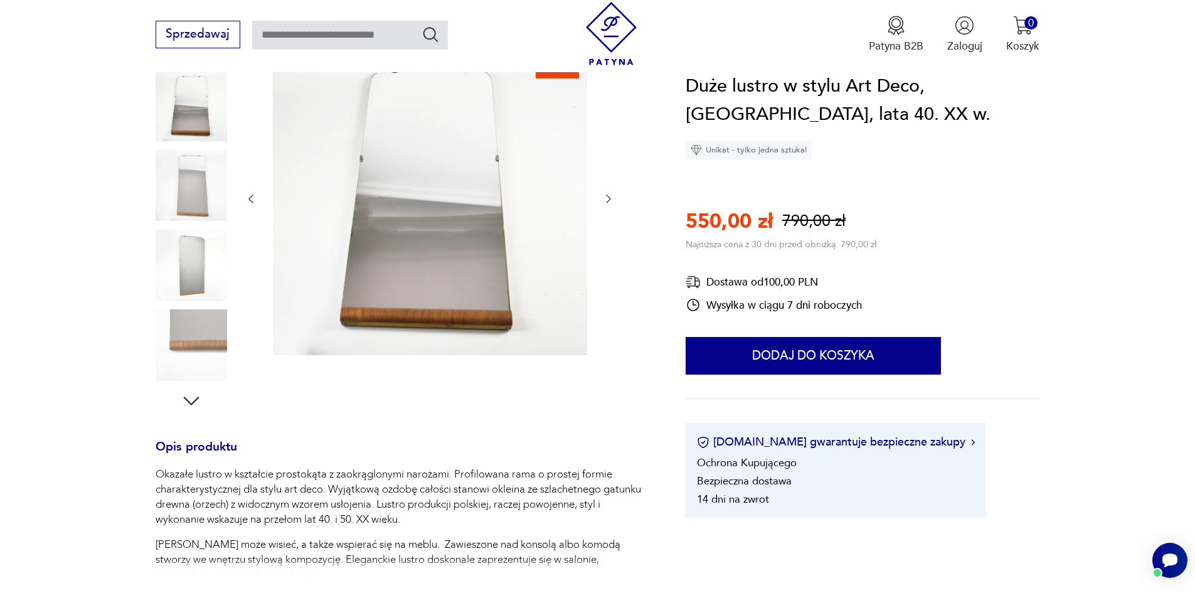
scroll to position [0, 0]
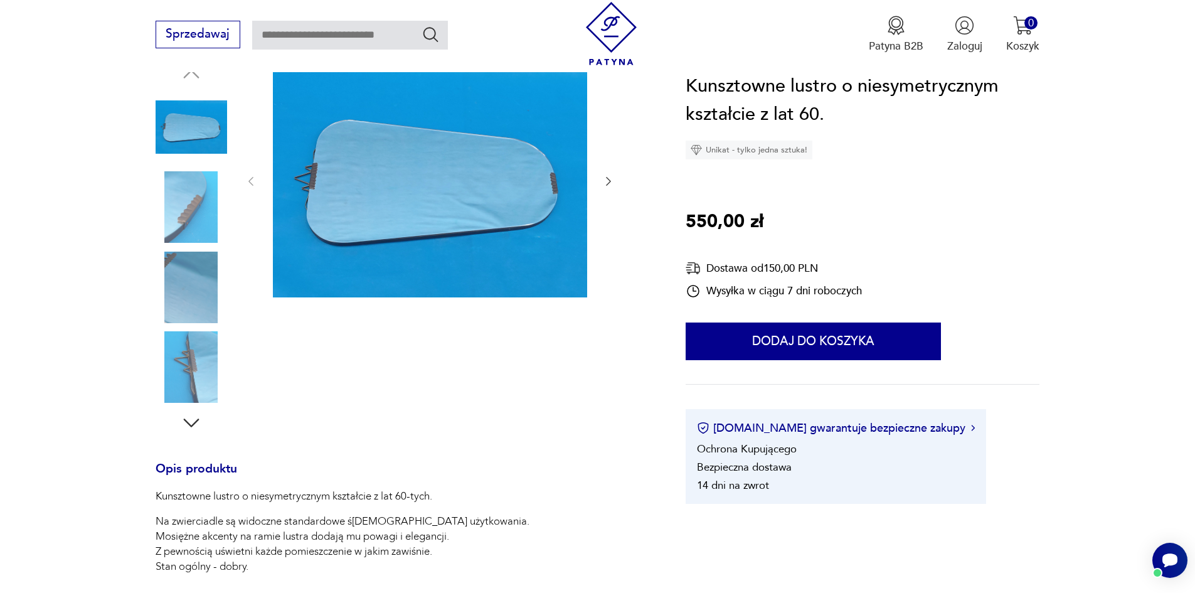
scroll to position [188, 0]
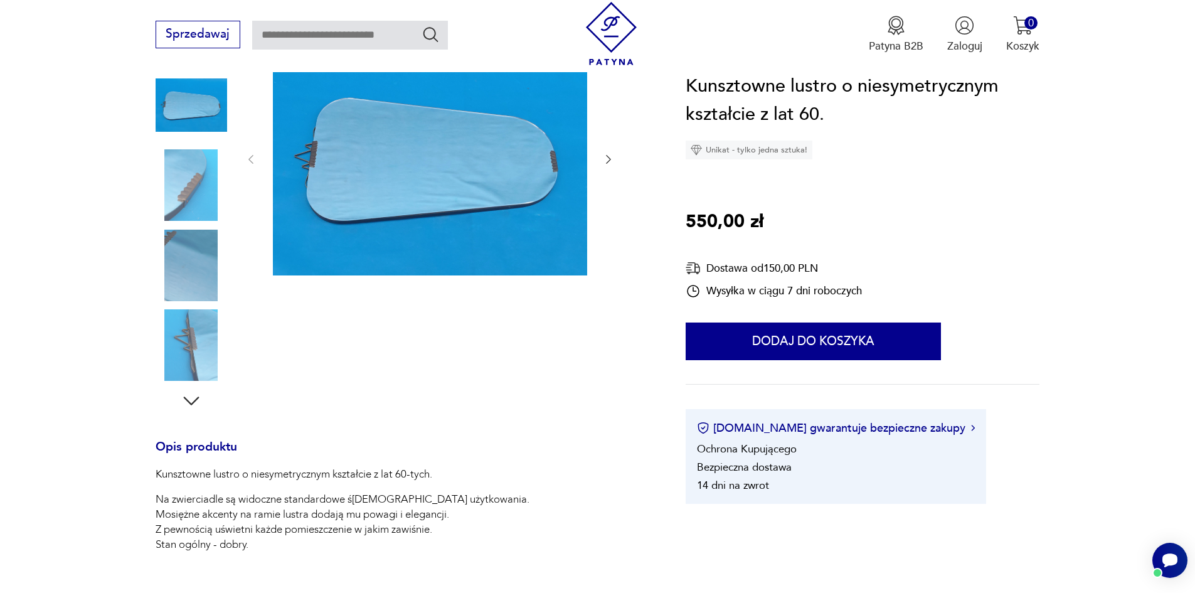
click at [203, 363] on img at bounding box center [192, 345] width 72 height 72
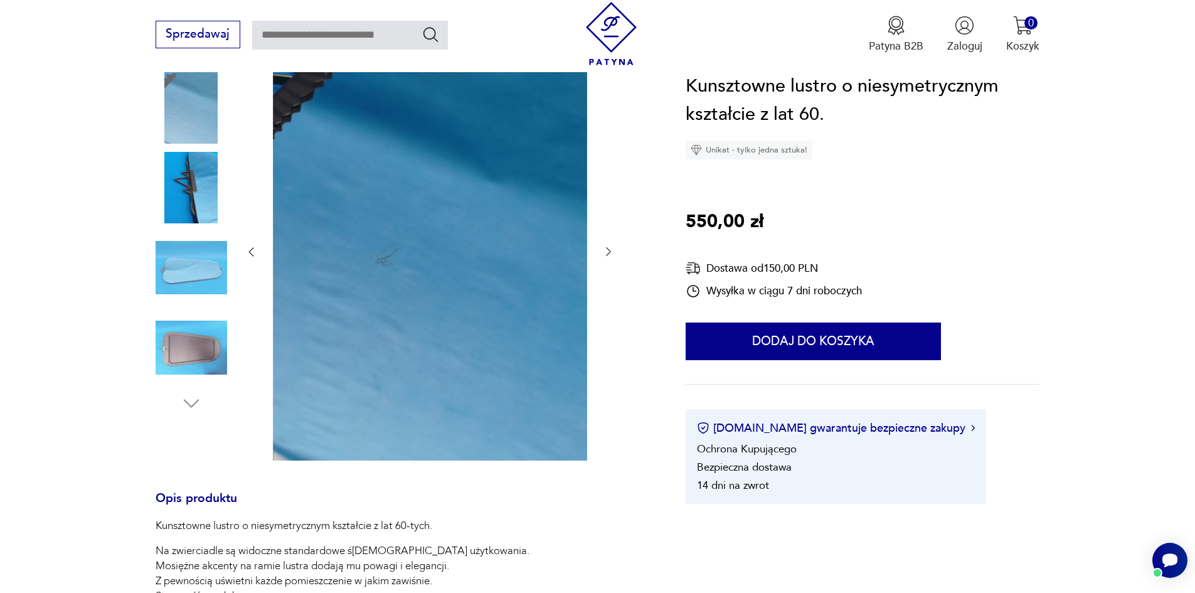
click at [196, 353] on img at bounding box center [192, 348] width 72 height 72
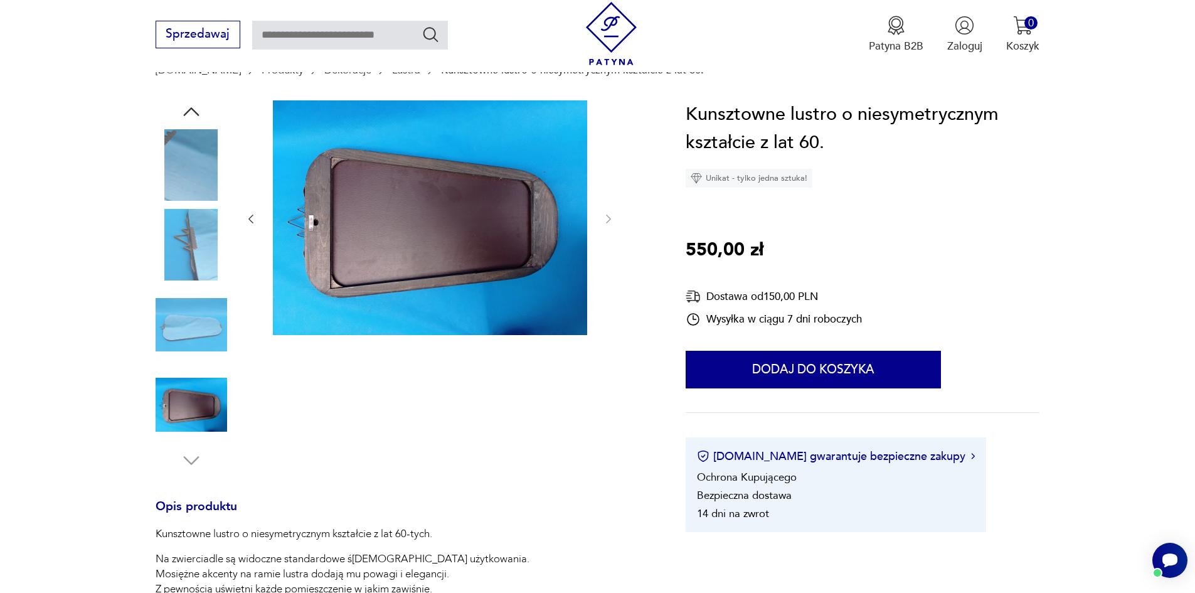
scroll to position [63, 0]
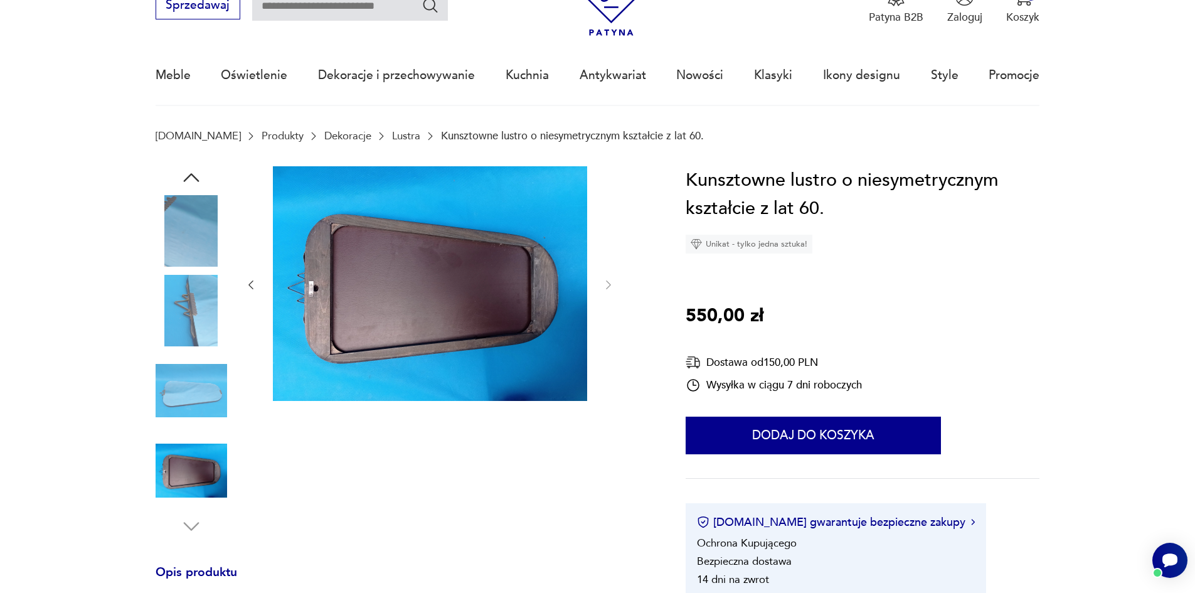
click at [199, 299] on img at bounding box center [192, 311] width 72 height 72
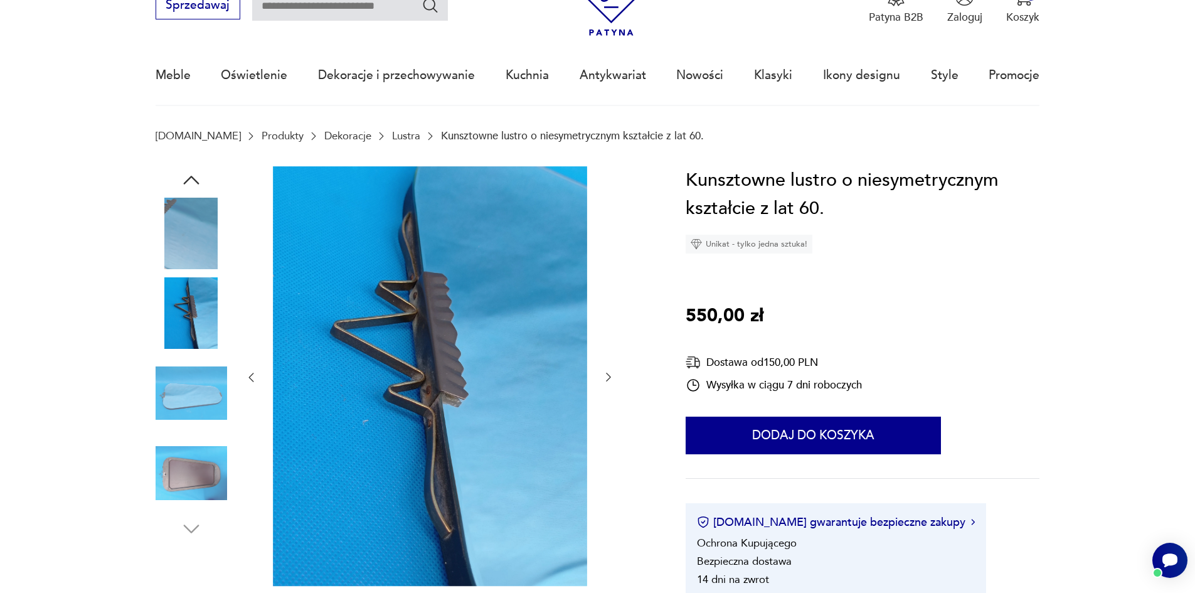
click at [205, 248] on img at bounding box center [192, 234] width 72 height 72
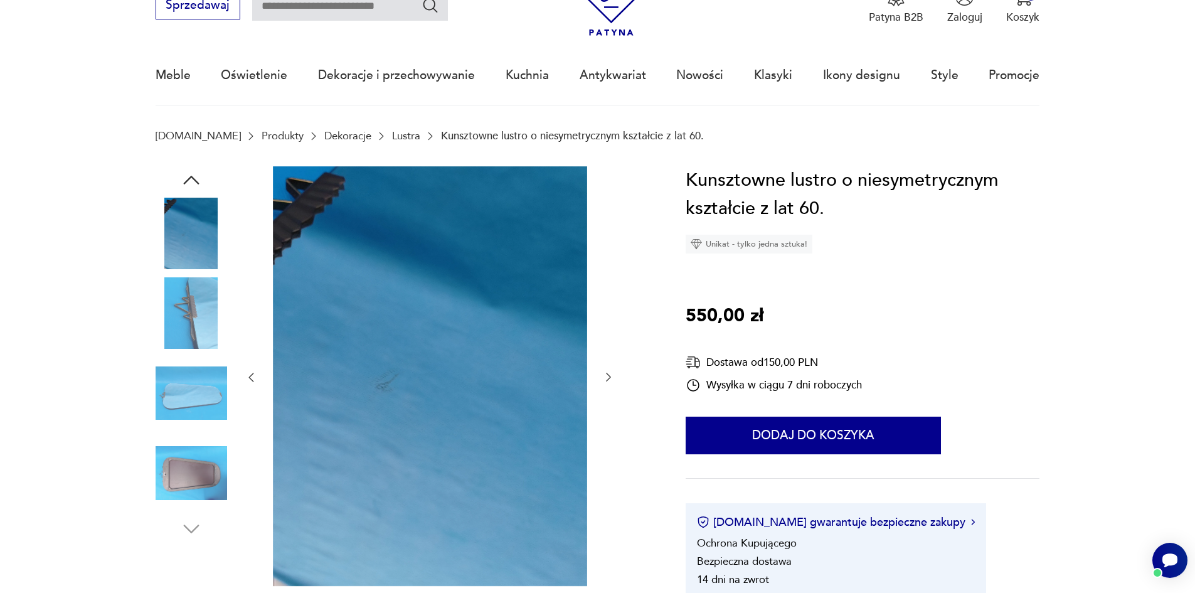
click at [196, 181] on icon "button" at bounding box center [191, 180] width 16 height 9
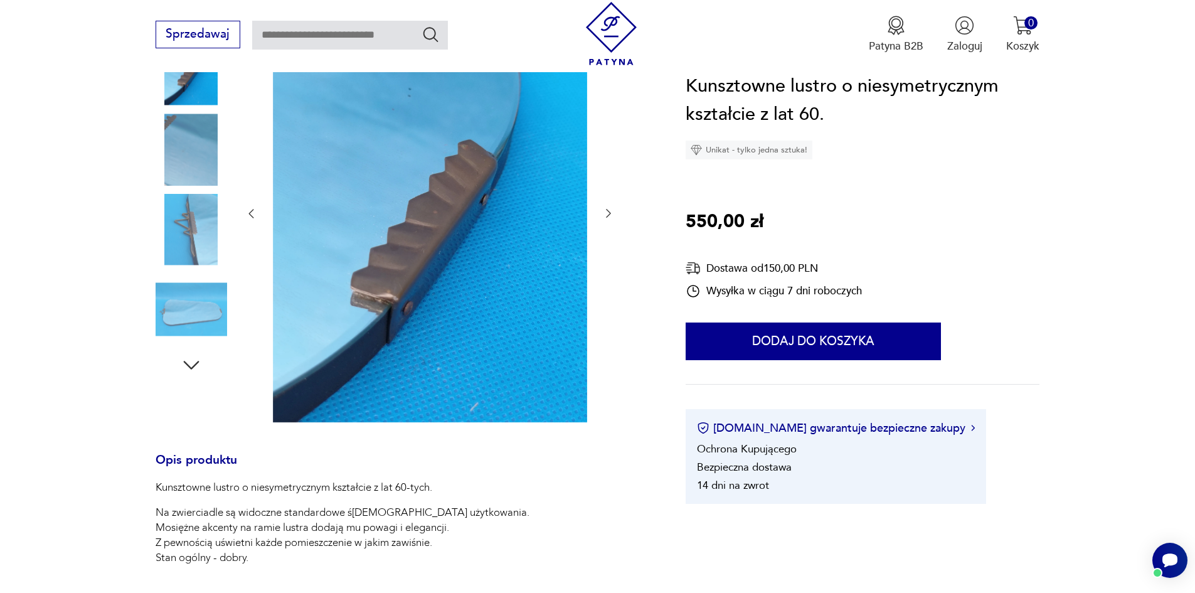
scroll to position [126, 0]
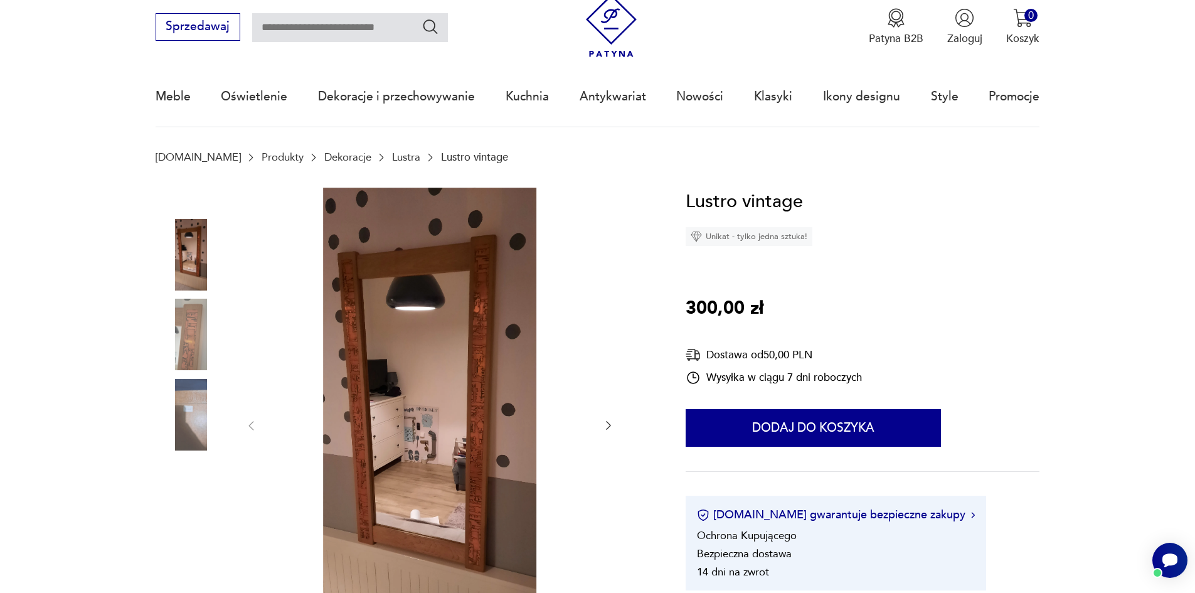
scroll to position [63, 0]
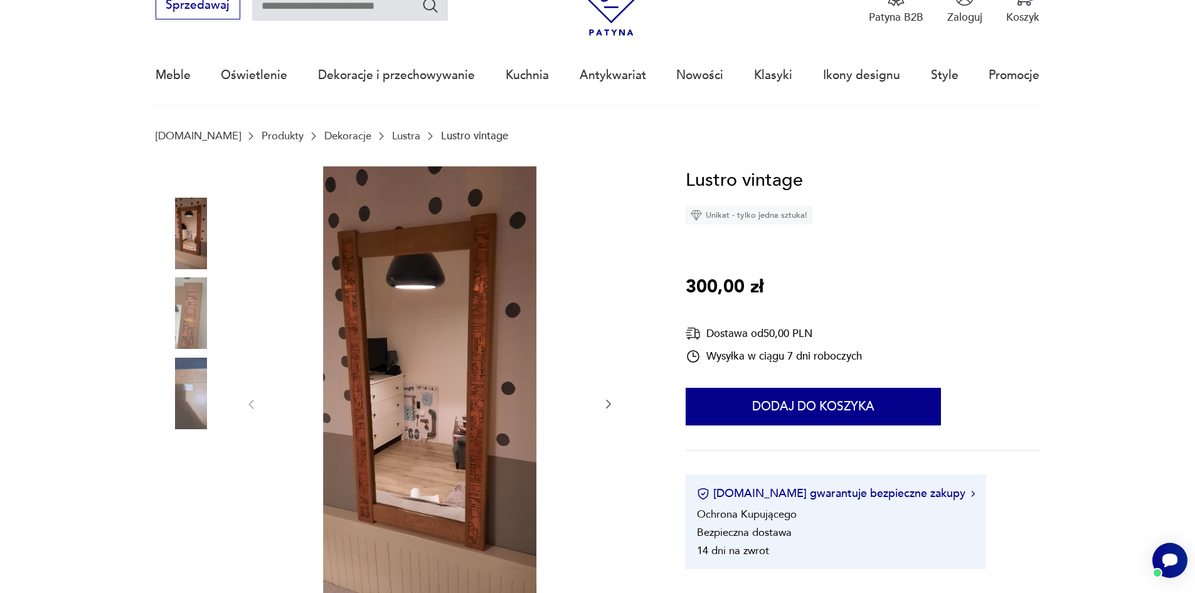
click at [202, 301] on img at bounding box center [192, 313] width 72 height 72
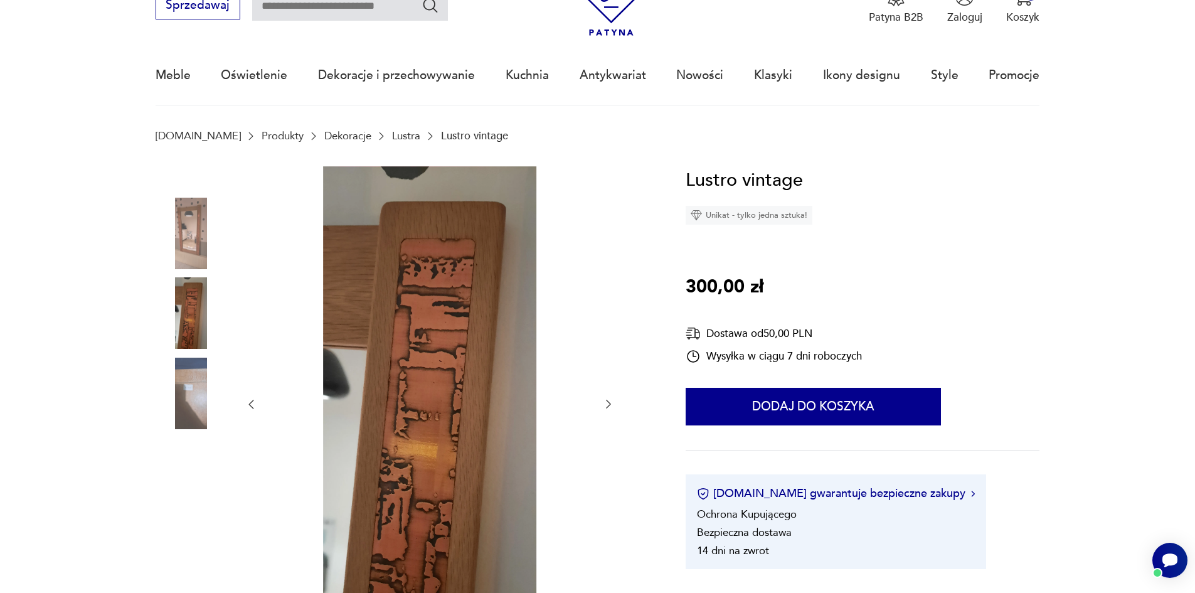
click at [191, 336] on img at bounding box center [192, 313] width 72 height 72
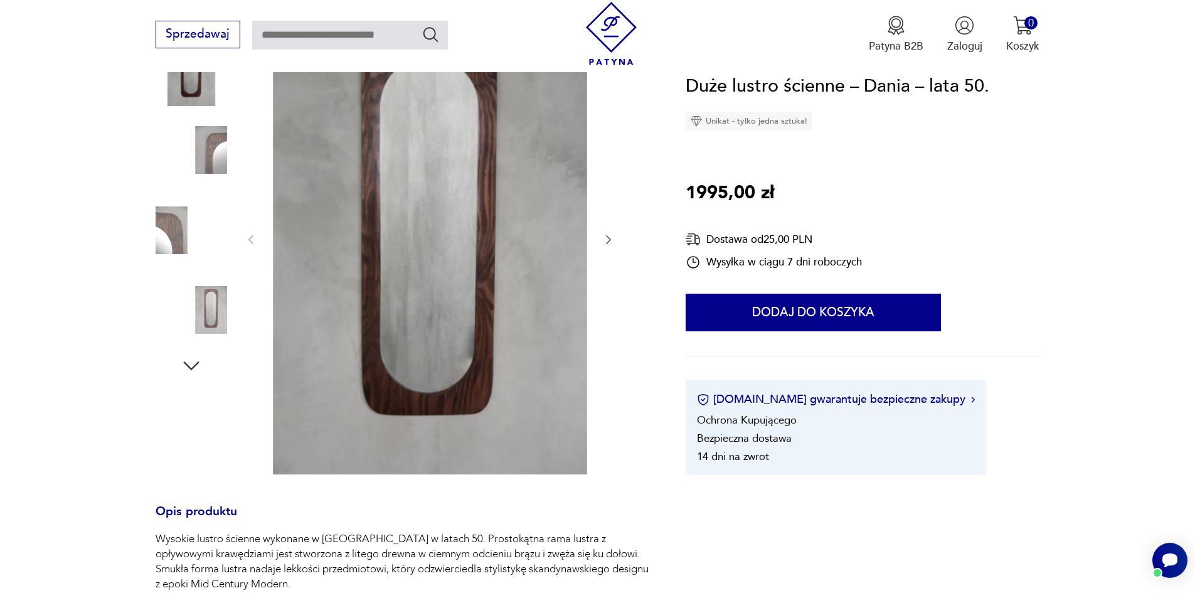
scroll to position [126, 0]
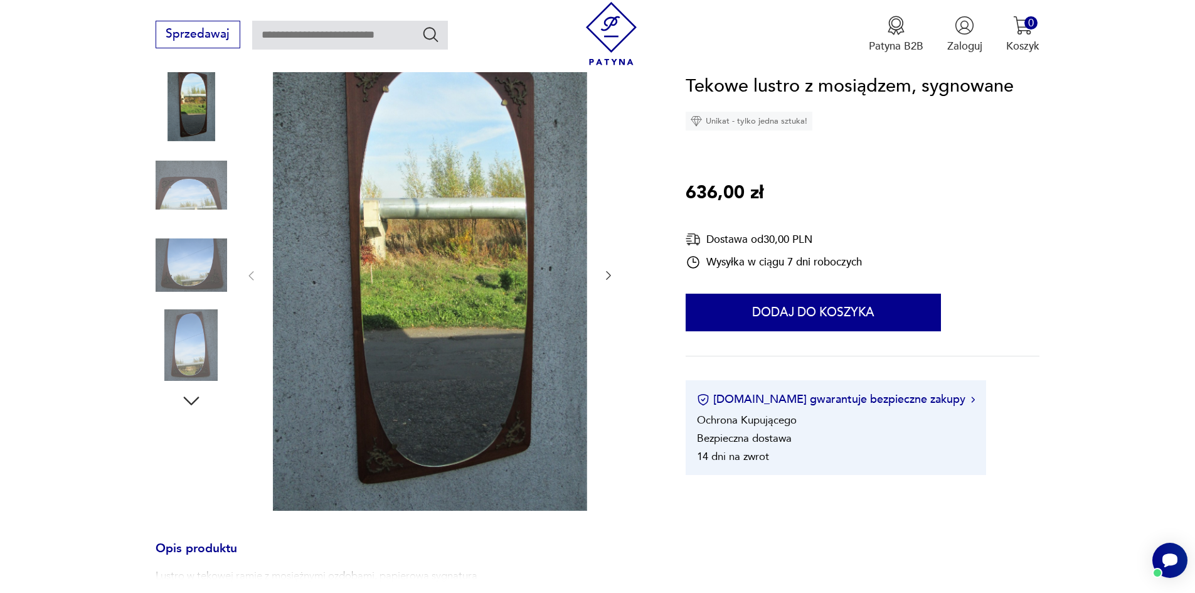
scroll to position [63, 0]
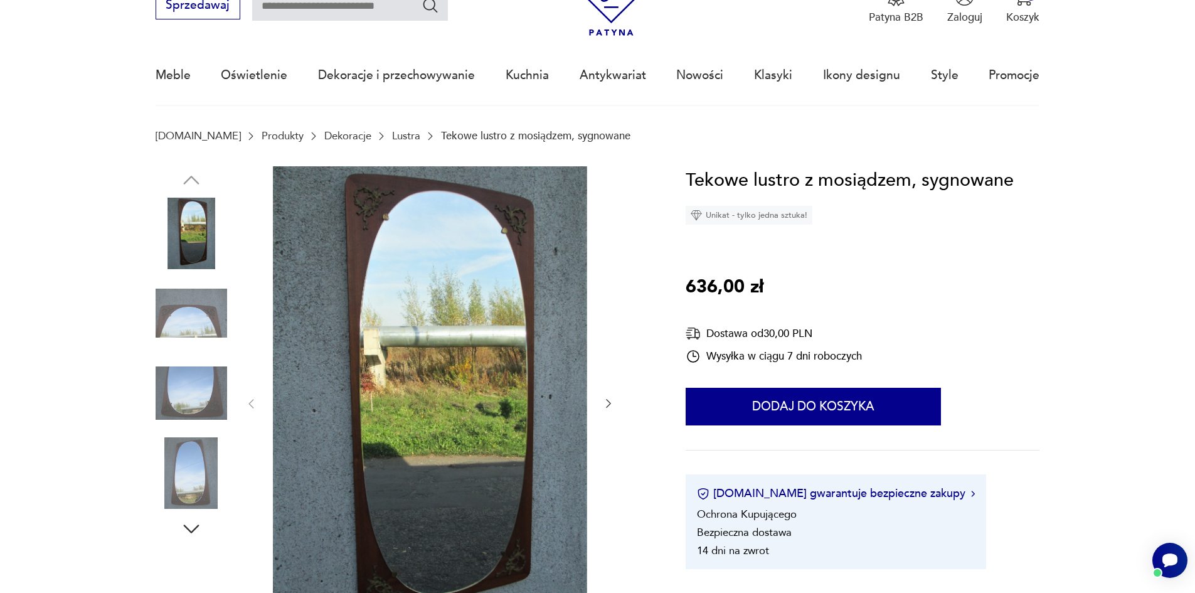
click at [202, 217] on img at bounding box center [192, 234] width 72 height 72
click at [201, 282] on img at bounding box center [192, 313] width 72 height 72
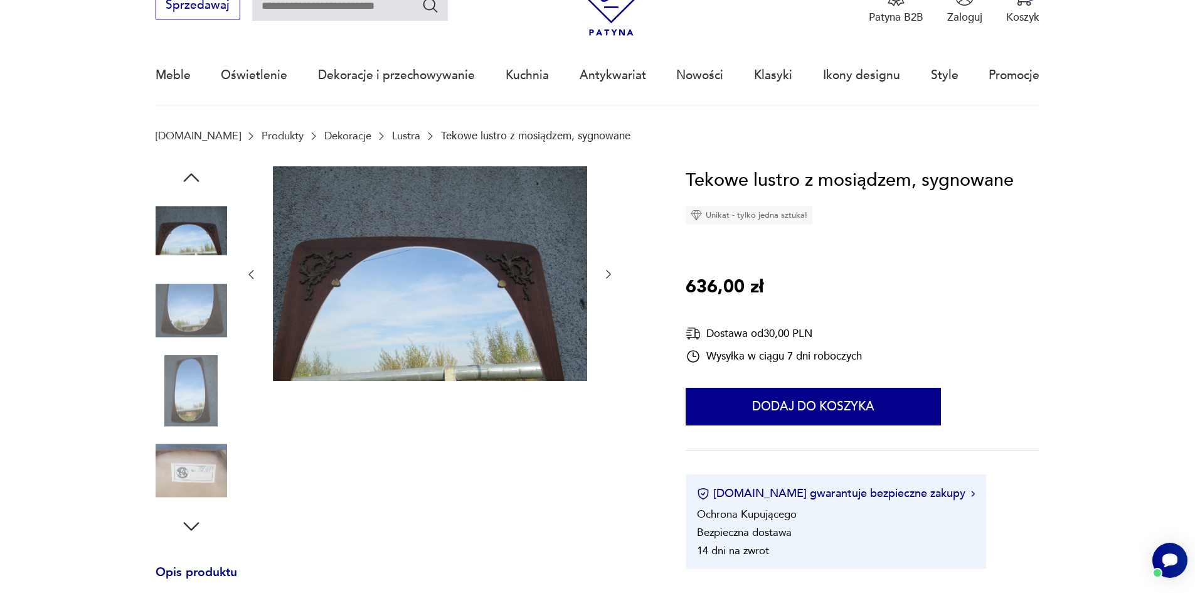
click at [199, 354] on div at bounding box center [192, 272] width 72 height 314
click at [196, 383] on img at bounding box center [192, 391] width 72 height 72
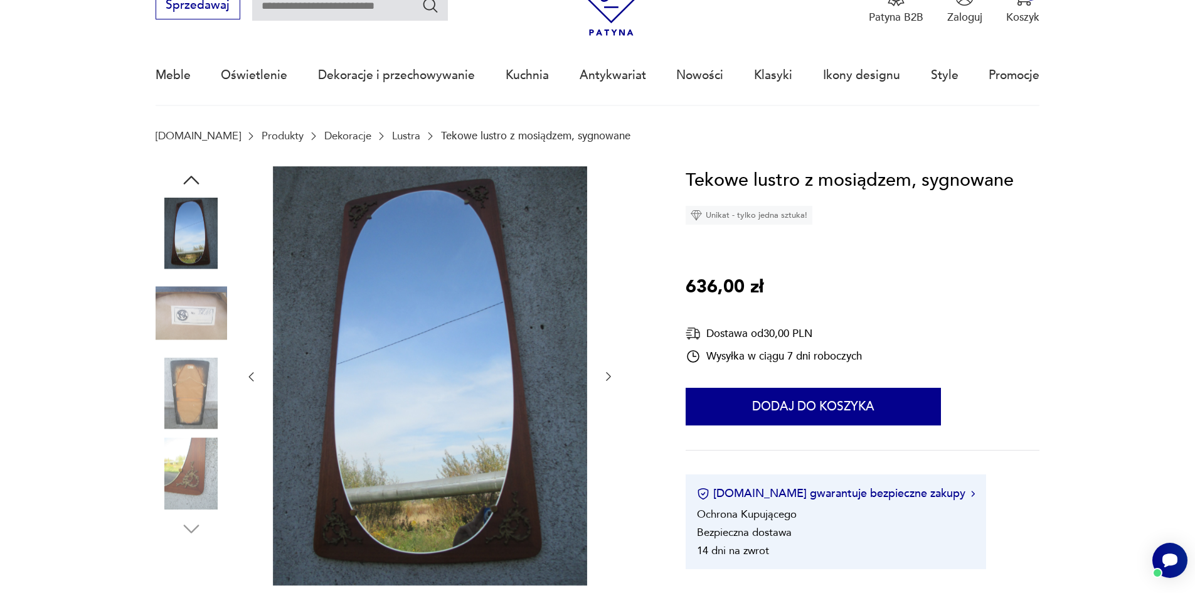
click at [196, 382] on img at bounding box center [192, 394] width 72 height 72
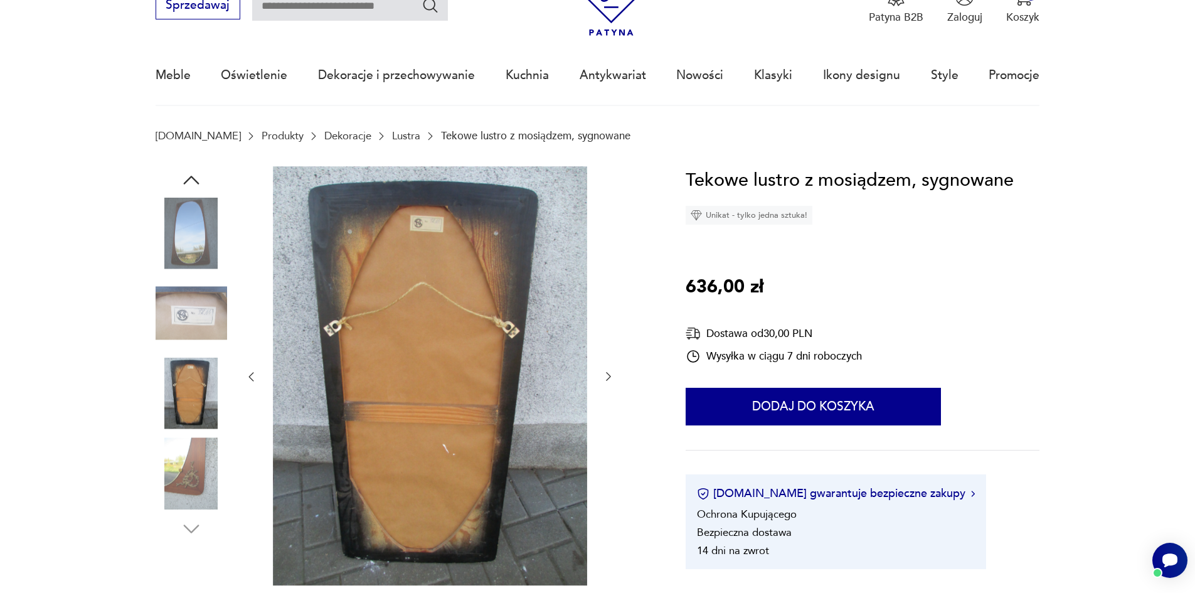
click at [200, 450] on img at bounding box center [192, 473] width 72 height 72
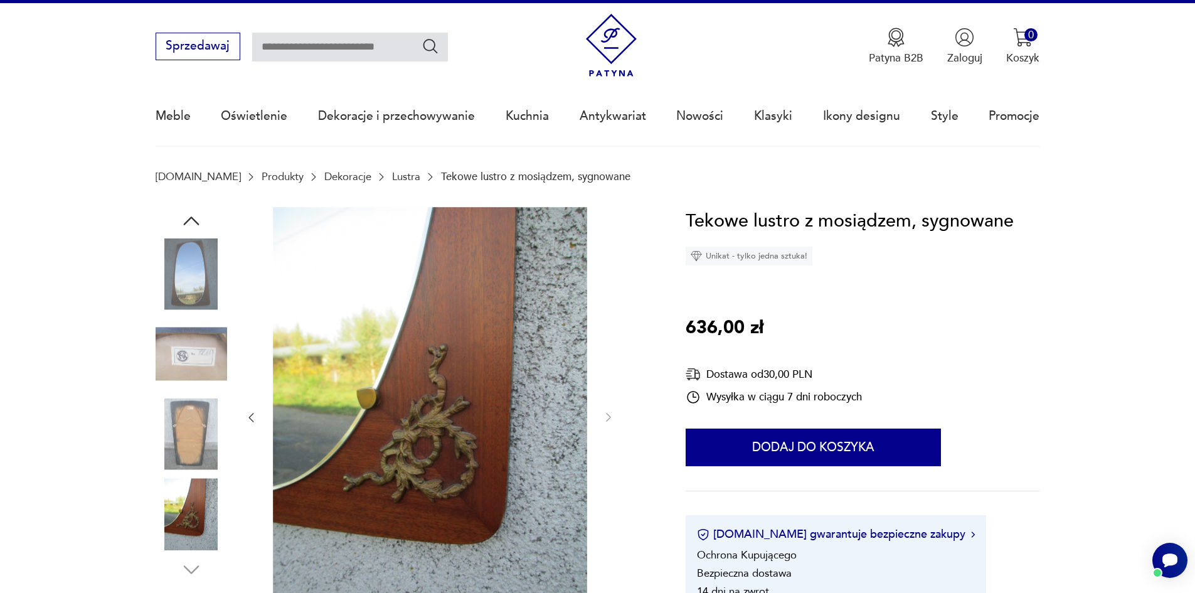
scroll to position [0, 0]
